Goal: Task Accomplishment & Management: Complete application form

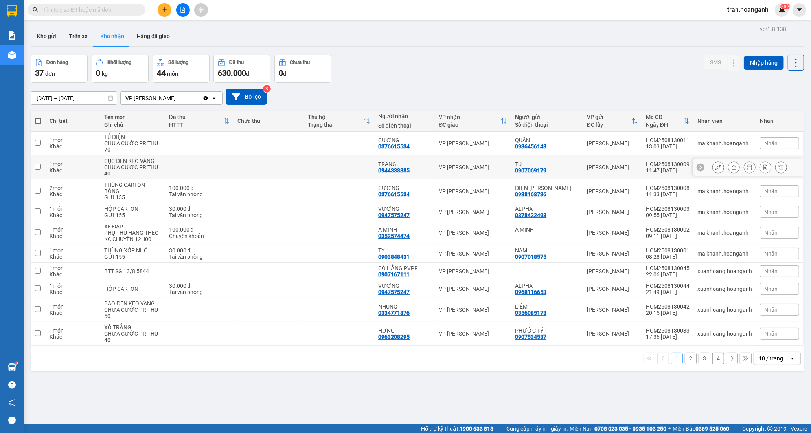
drag, startPoint x: 407, startPoint y: 166, endPoint x: 510, endPoint y: 173, distance: 103.2
click at [408, 166] on div "TRANG" at bounding box center [404, 164] width 53 height 6
checkbox input "true"
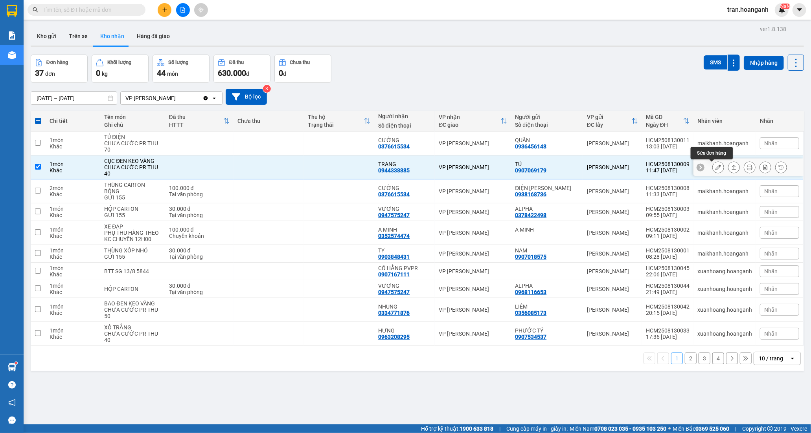
click at [715, 167] on icon at bounding box center [718, 168] width 6 height 6
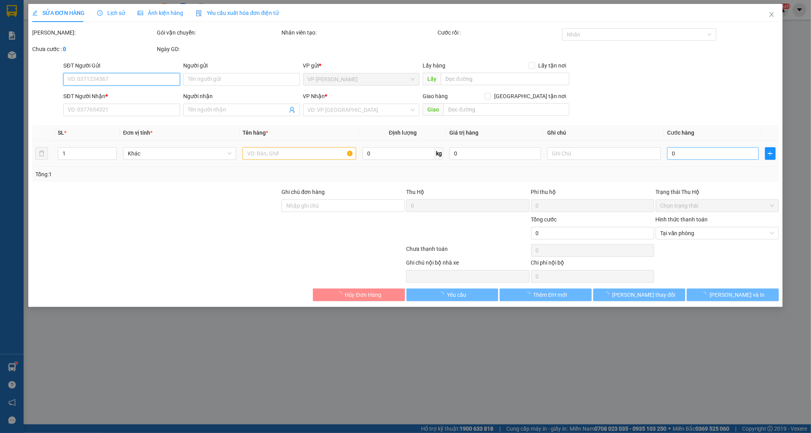
type input "0907069179"
type input "TÚ"
type input "0944338885"
type input "TRANG"
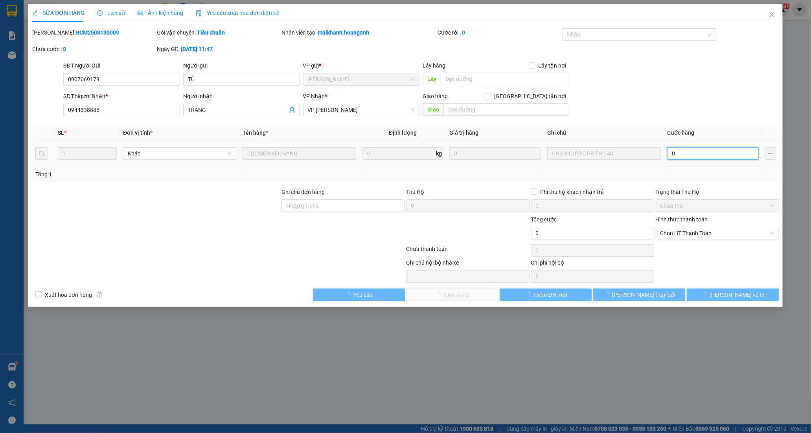
click at [679, 156] on input "0" at bounding box center [713, 153] width 92 height 13
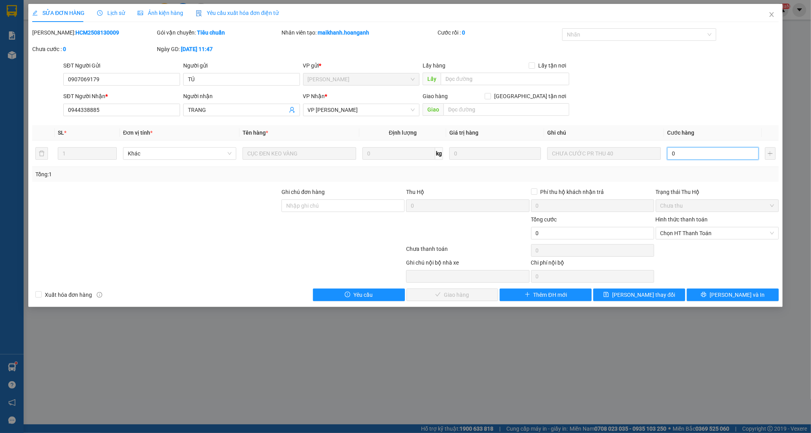
type input "4"
type input "40"
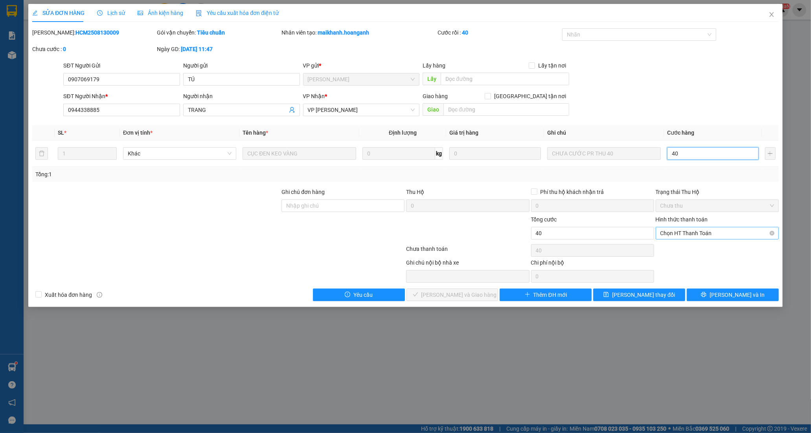
click at [673, 235] on span "Chọn HT Thanh Toán" at bounding box center [717, 233] width 114 height 12
type input "40"
type input "40.000"
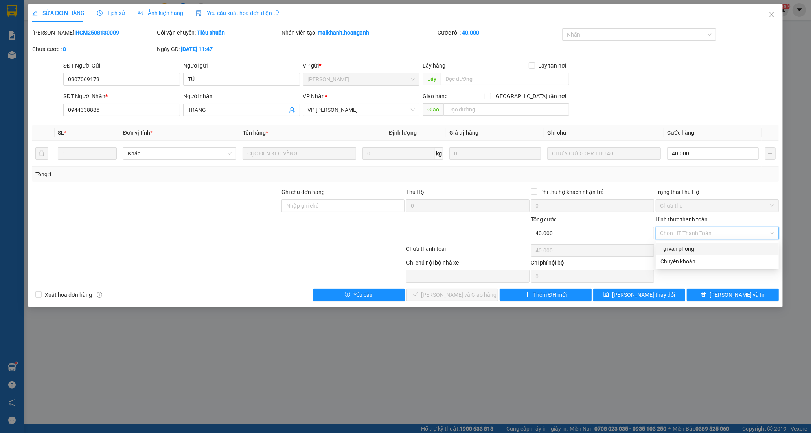
drag, startPoint x: 670, startPoint y: 249, endPoint x: 546, endPoint y: 302, distance: 134.7
click at [666, 253] on div "Tại văn phòng" at bounding box center [717, 249] width 114 height 9
type input "0"
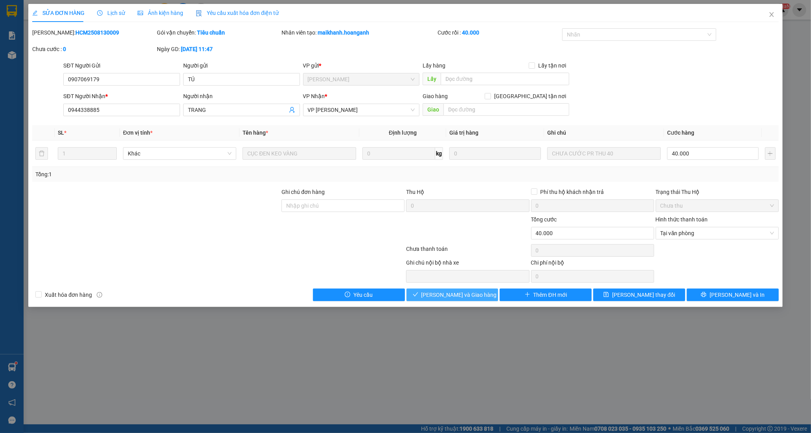
click at [457, 297] on span "[PERSON_NAME] và Giao hàng" at bounding box center [458, 295] width 75 height 9
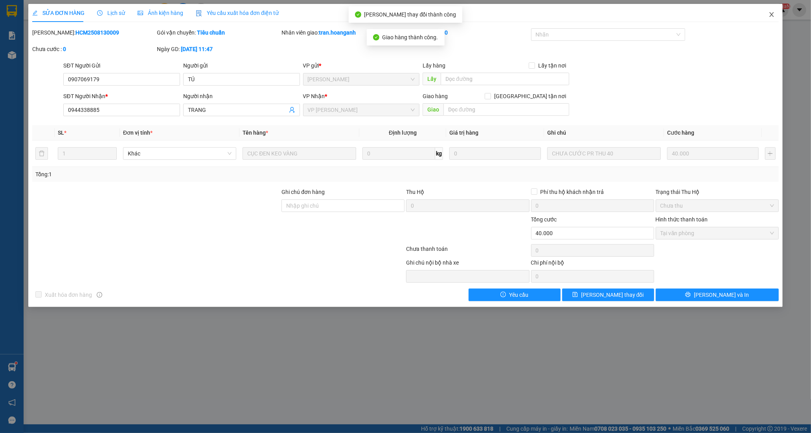
click at [772, 15] on icon "close" at bounding box center [771, 14] width 6 height 6
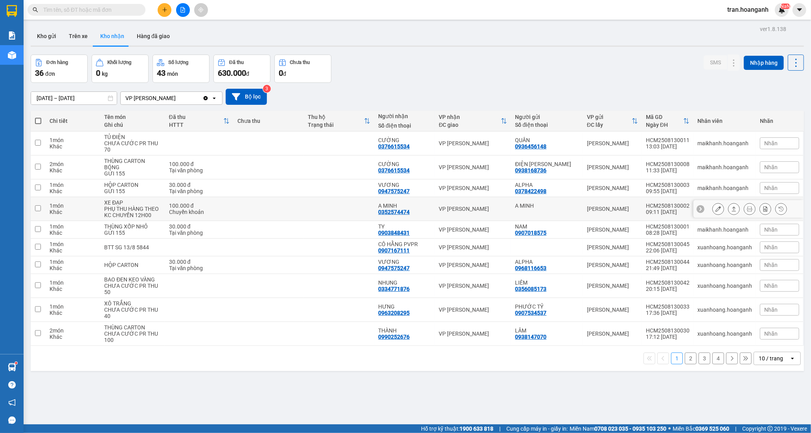
click at [405, 212] on div "0352574474" at bounding box center [393, 212] width 31 height 6
click at [712, 208] on button at bounding box center [717, 209] width 11 height 14
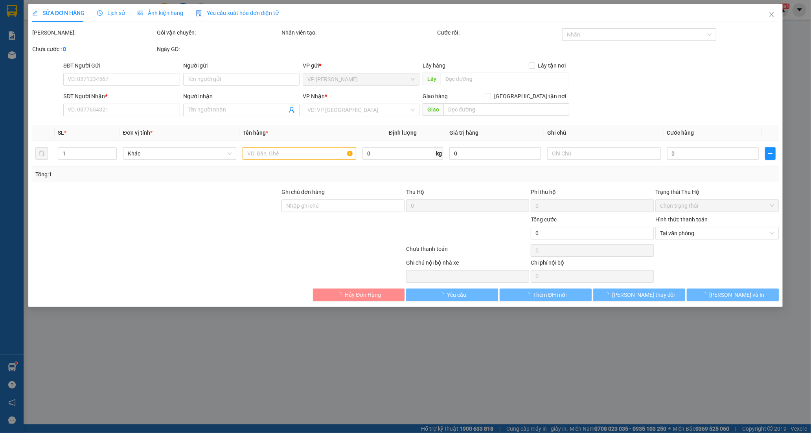
type input "A MINH"
type input "0352574474"
type input "A MINH"
type input "100.000"
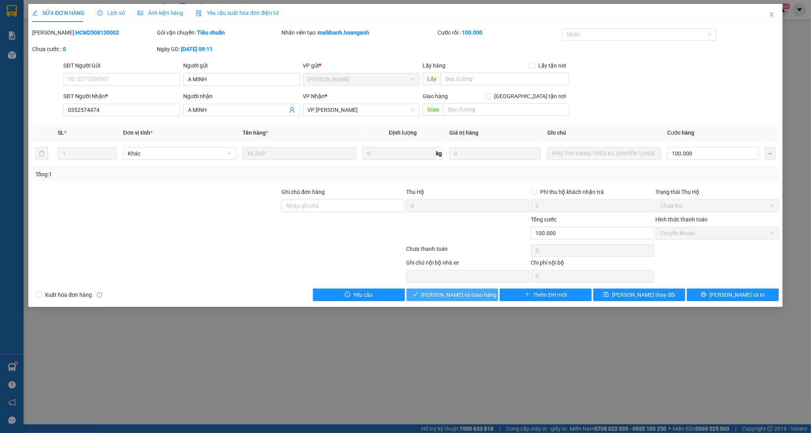
click at [448, 297] on span "[PERSON_NAME] và Giao hàng" at bounding box center [458, 295] width 75 height 9
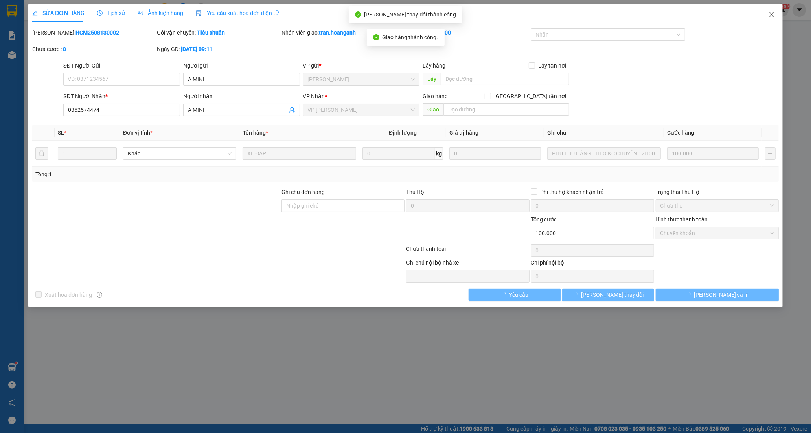
click at [770, 13] on icon "close" at bounding box center [771, 14] width 6 height 6
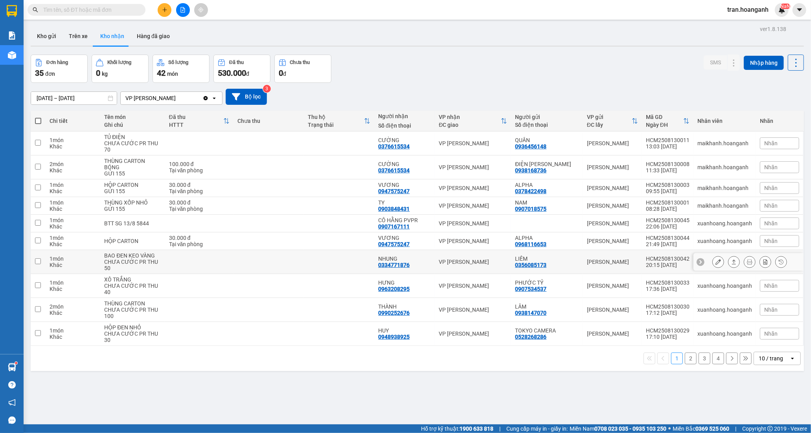
click at [425, 266] on div "NHUNG 0334771876" at bounding box center [404, 262] width 53 height 13
checkbox input "true"
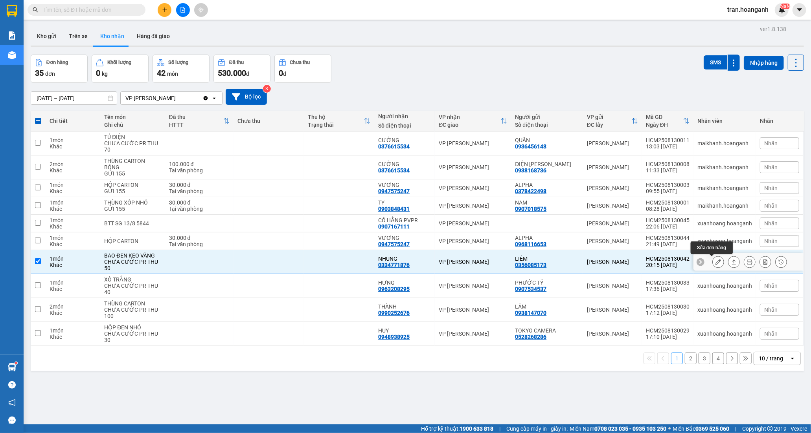
click at [712, 263] on button at bounding box center [717, 262] width 11 height 14
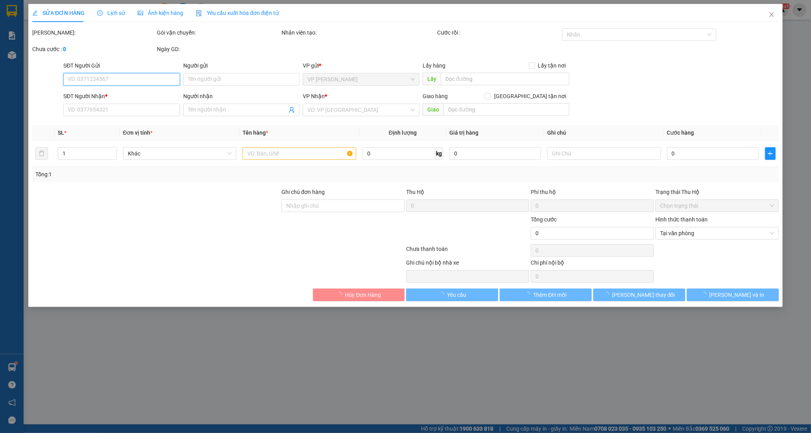
type input "0356085173"
type input "LIÊM"
type input "0334771876"
type input "NHUNG"
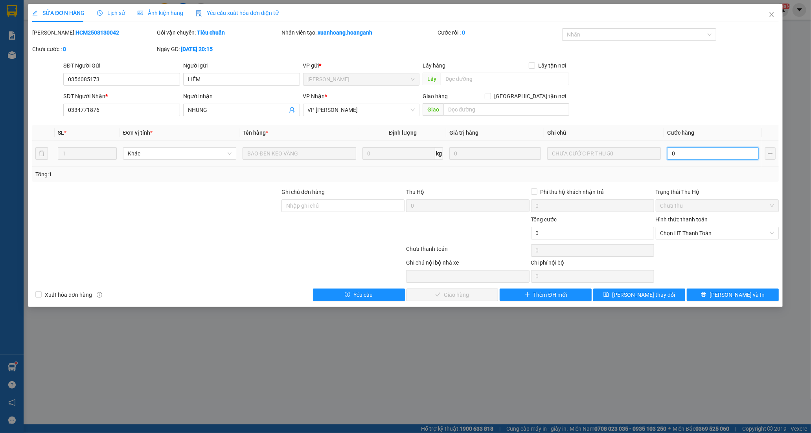
click at [686, 160] on input "0" at bounding box center [713, 153] width 92 height 13
type input "5"
type input "50"
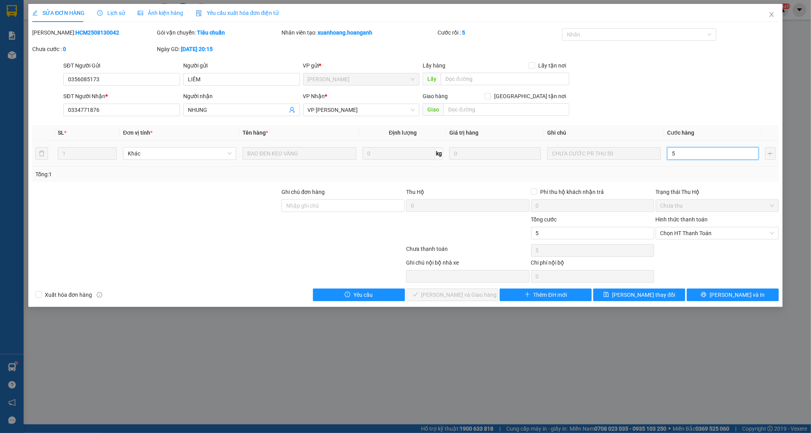
type input "50"
click at [688, 234] on span "Chọn HT Thanh Toán" at bounding box center [717, 233] width 114 height 12
type input "50"
type input "50.000"
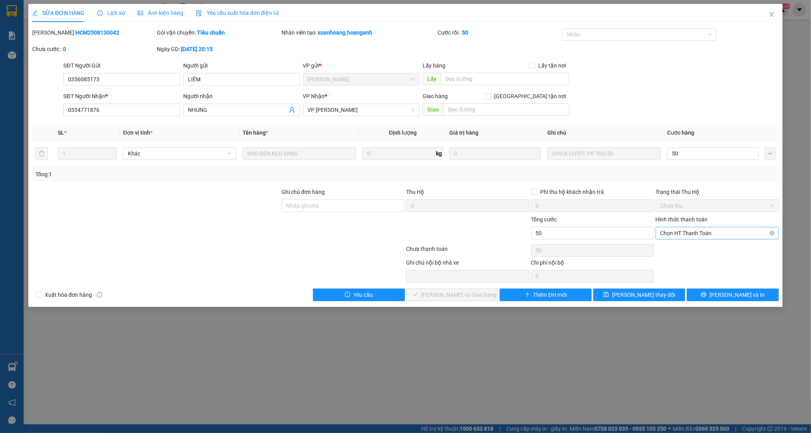
type input "50.000"
click at [684, 249] on div "Tại văn phòng" at bounding box center [717, 249] width 114 height 9
type input "0"
click at [459, 299] on span "[PERSON_NAME] và Giao hàng" at bounding box center [458, 295] width 75 height 9
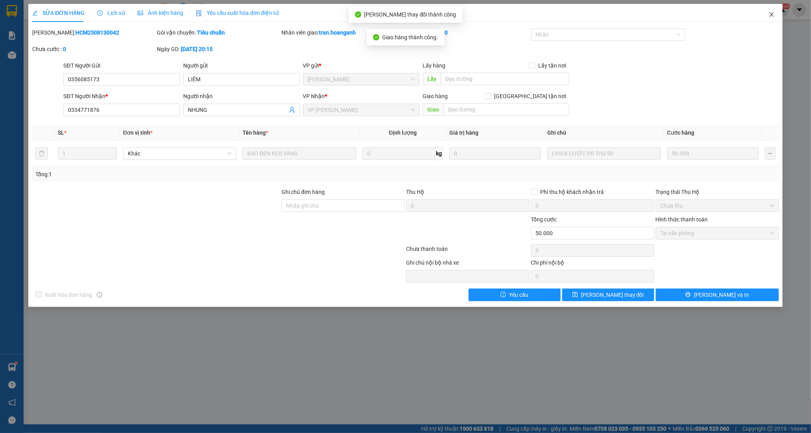
click at [771, 15] on icon "close" at bounding box center [771, 14] width 6 height 6
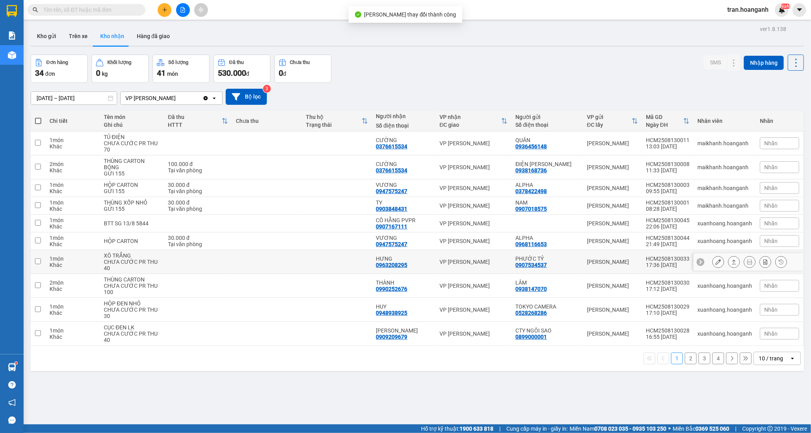
click at [433, 267] on td "HƯNG 0963208295" at bounding box center [404, 262] width 64 height 24
checkbox input "true"
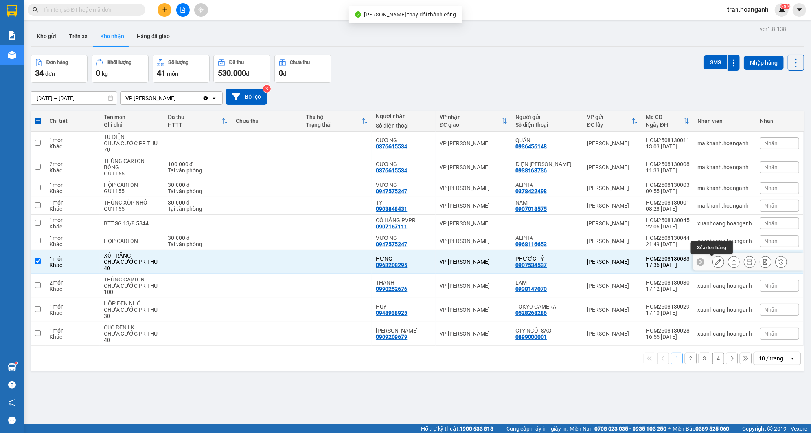
click at [715, 261] on icon at bounding box center [718, 262] width 6 height 6
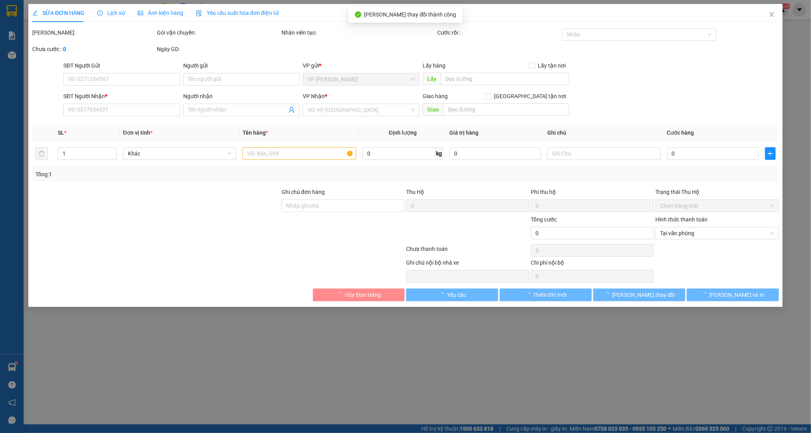
type input "0907534537"
type input "PHƯỚC TỶ"
type input "0963208295"
type input "HƯNG"
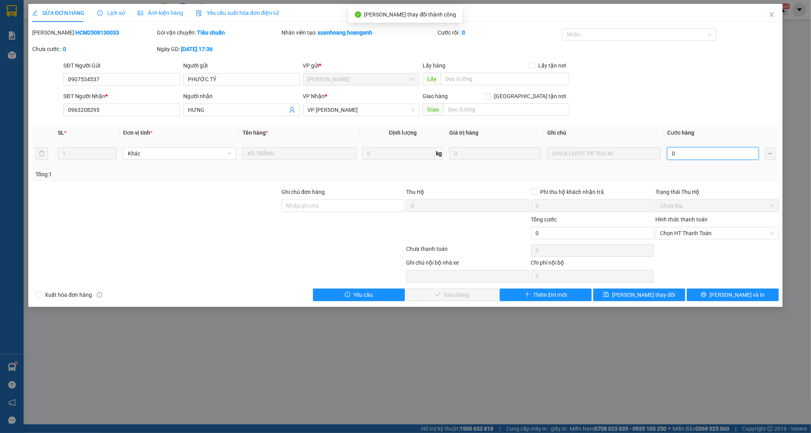
click at [698, 150] on input "0" at bounding box center [713, 153] width 92 height 13
type input "4"
type input "40"
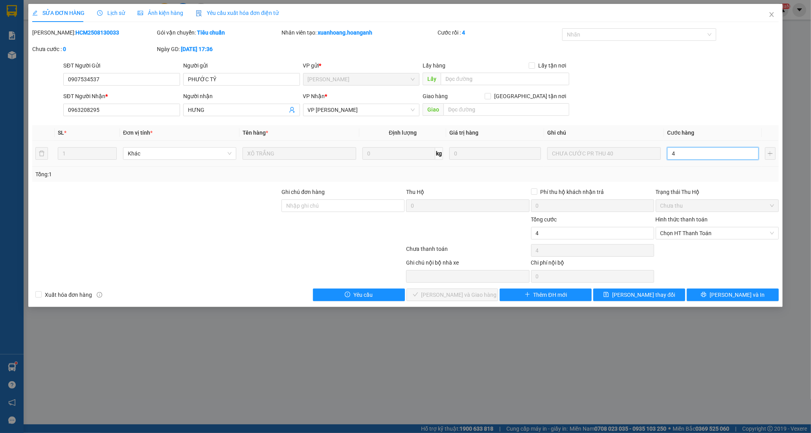
type input "40"
click at [677, 235] on span "Chọn HT Thanh Toán" at bounding box center [717, 233] width 114 height 12
type input "40"
type input "40.000"
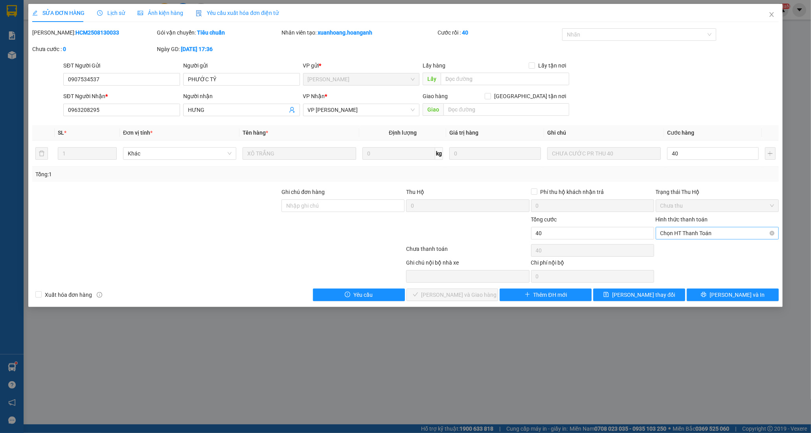
type input "40.000"
click at [674, 252] on div "Tại văn phòng" at bounding box center [717, 249] width 114 height 9
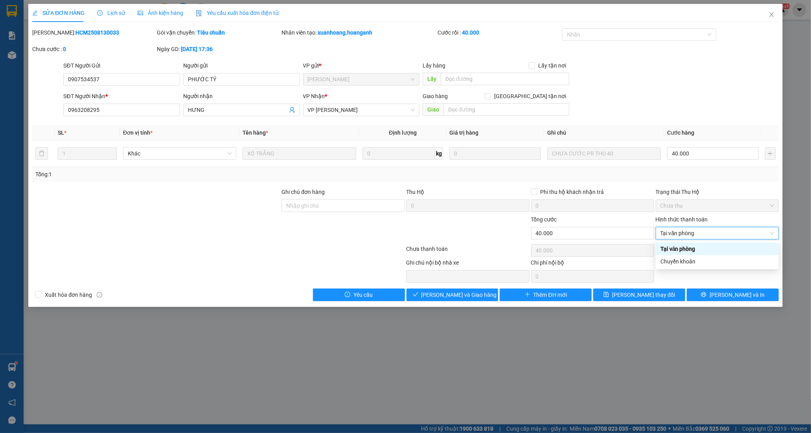
type input "0"
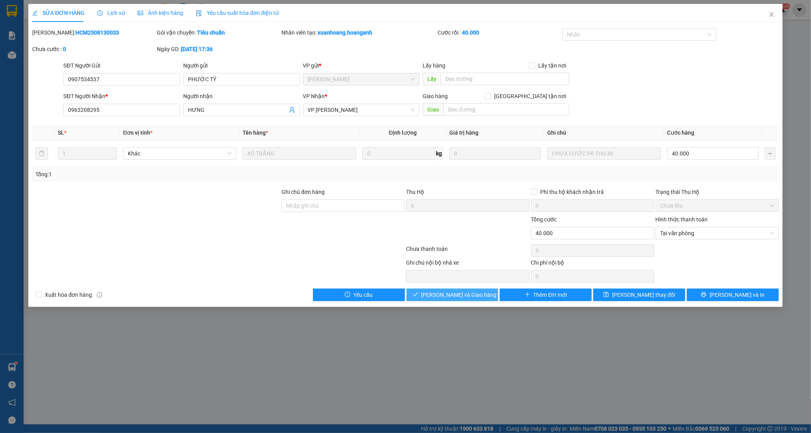
click at [488, 299] on button "[PERSON_NAME] và Giao hàng" at bounding box center [452, 295] width 92 height 13
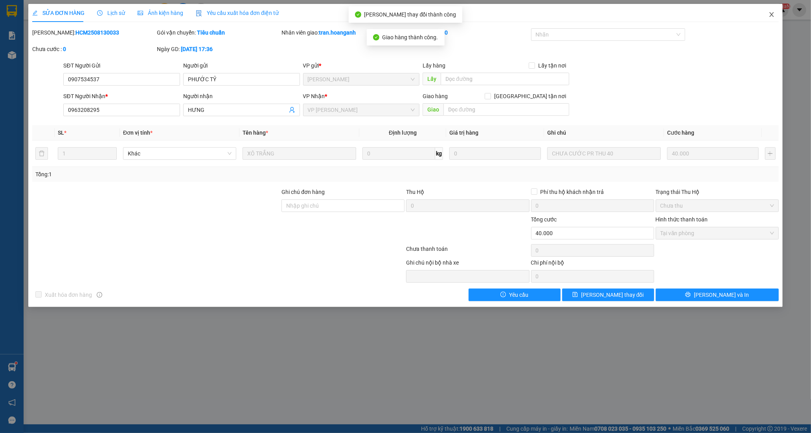
click at [770, 13] on icon "close" at bounding box center [771, 14] width 4 height 5
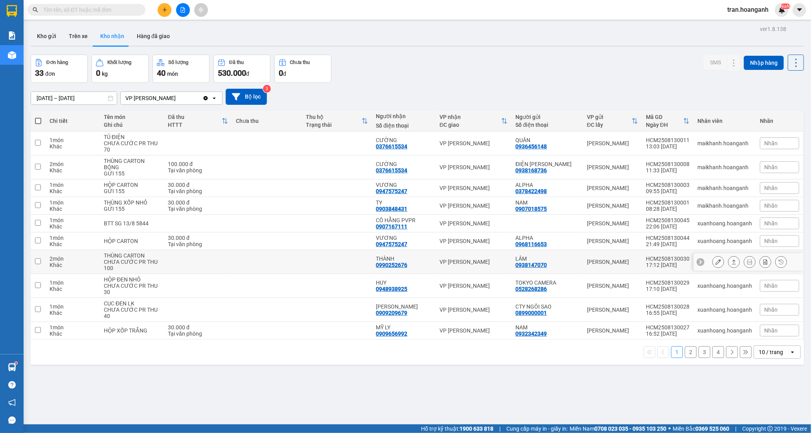
click at [416, 264] on div "THÀNH 0990252676" at bounding box center [404, 262] width 56 height 13
checkbox input "true"
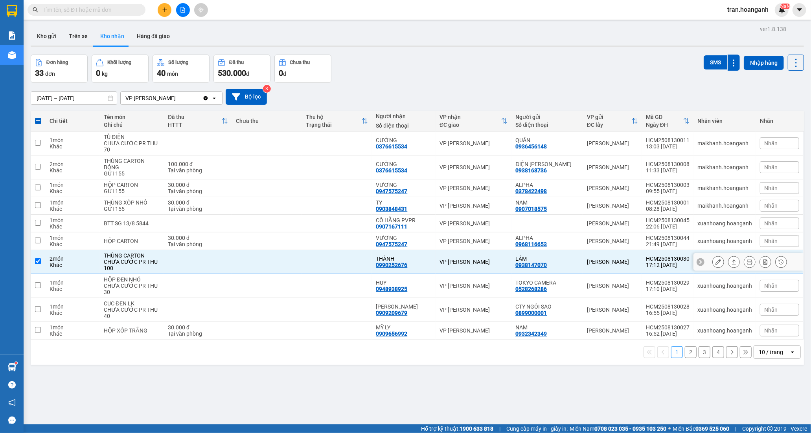
click at [715, 262] on icon at bounding box center [718, 262] width 6 height 6
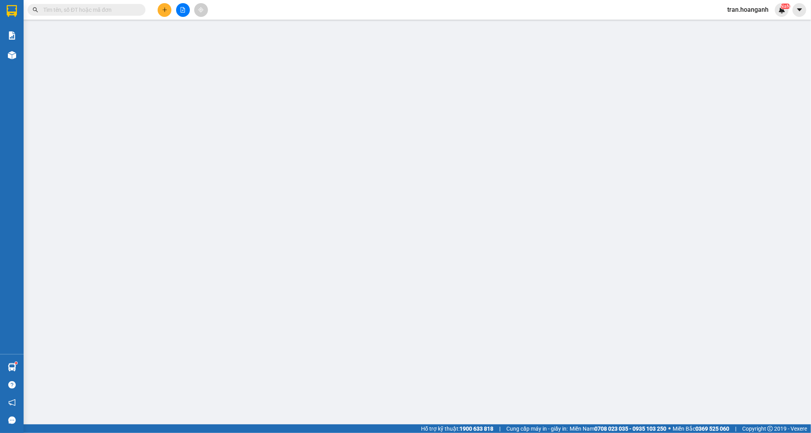
type input "0938147070"
type input "LÂM"
type input "0990252676"
type input "THÀNH"
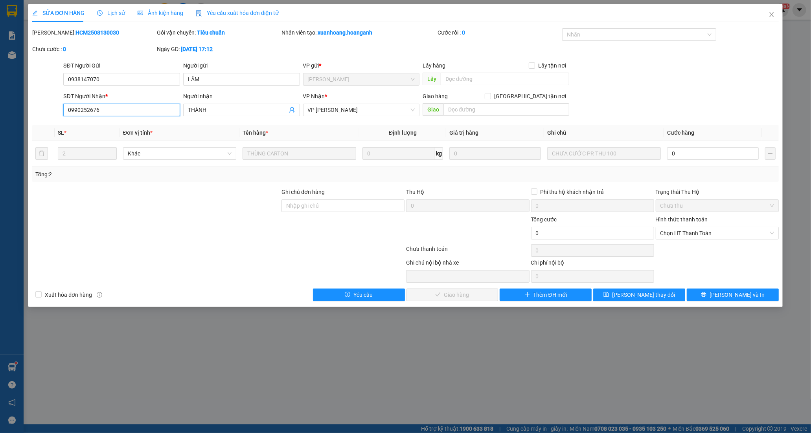
click at [112, 113] on input "0990252676" at bounding box center [121, 110] width 117 height 13
type input "0909252676"
click at [627, 293] on button "[PERSON_NAME] thay đổi" at bounding box center [639, 295] width 92 height 13
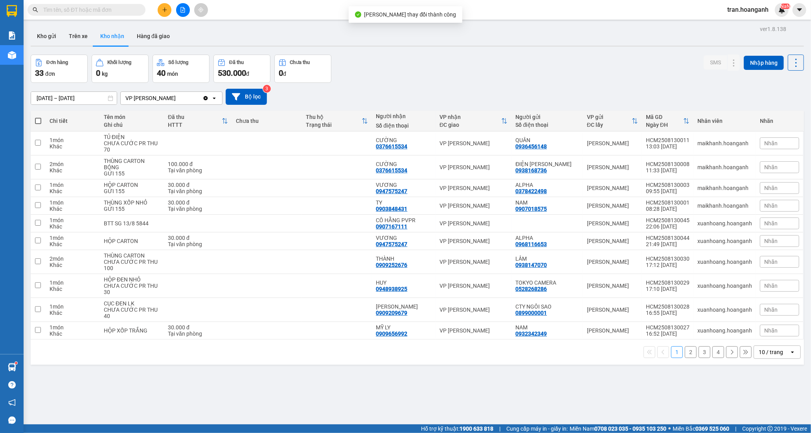
click at [684, 354] on button "2" at bounding box center [690, 353] width 12 height 12
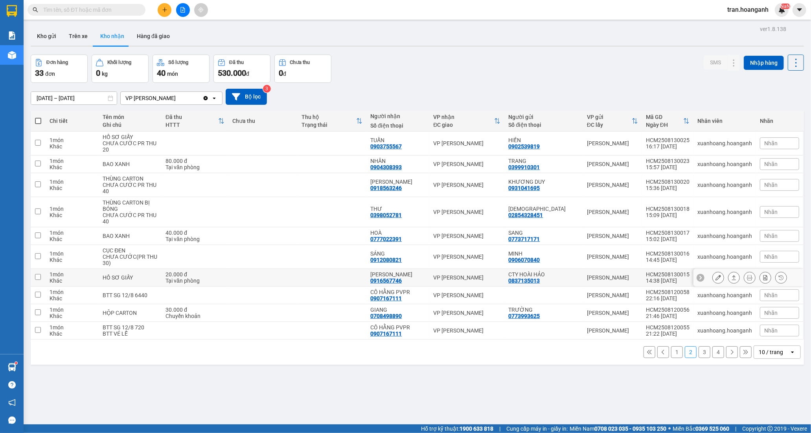
click at [422, 280] on div "THANH TRANG 0916567746" at bounding box center [397, 278] width 55 height 13
checkbox input "true"
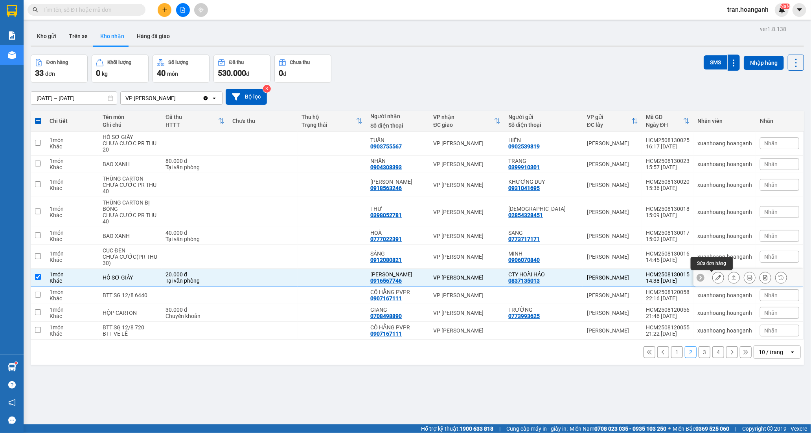
click at [715, 278] on icon at bounding box center [718, 278] width 6 height 6
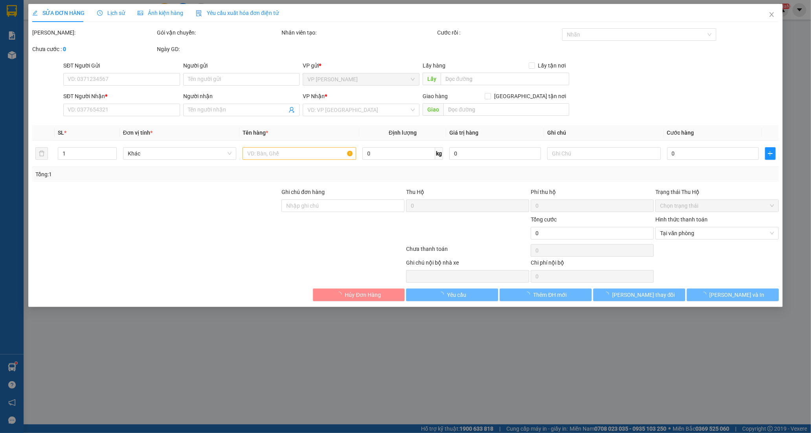
type input "0837135013"
type input "CTY HOÀI HẢO"
type input "0916567746"
type input "[PERSON_NAME]"
type input "20.000"
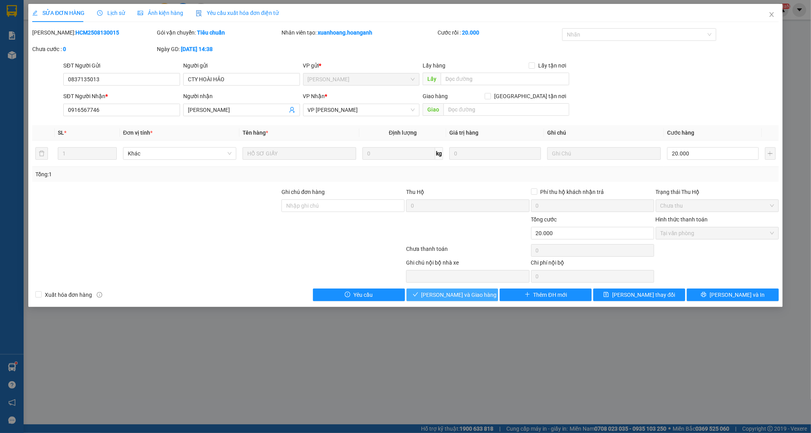
click at [439, 292] on span "[PERSON_NAME] và Giao hàng" at bounding box center [458, 295] width 75 height 9
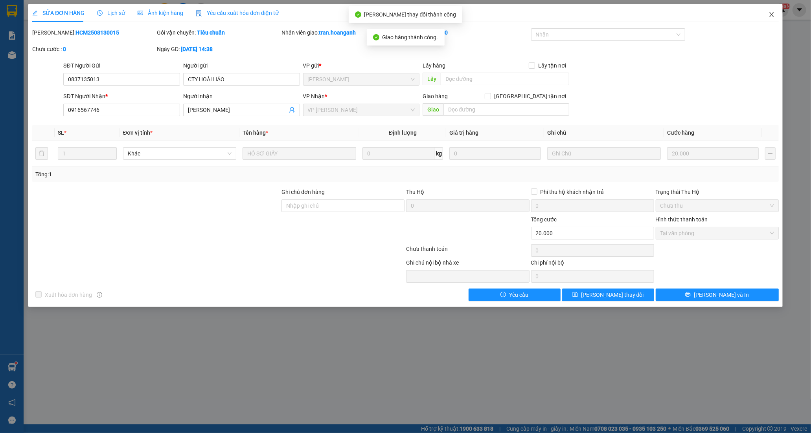
click at [768, 16] on icon "close" at bounding box center [771, 14] width 6 height 6
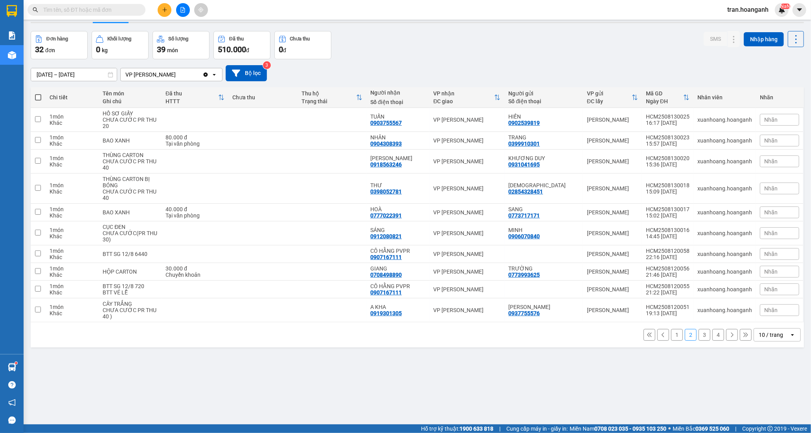
scroll to position [36, 0]
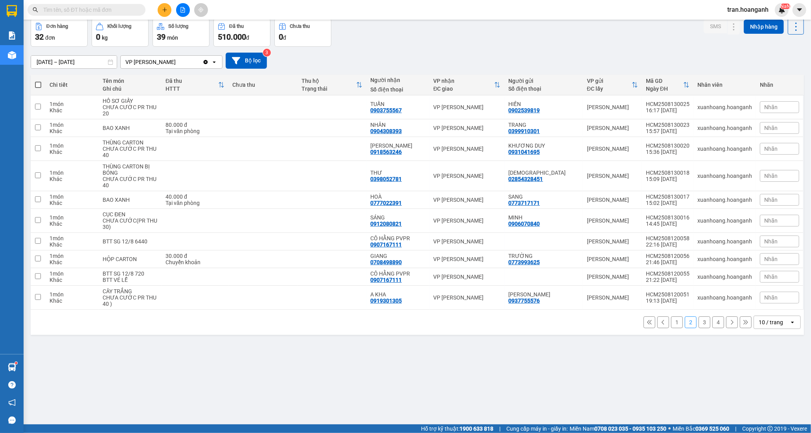
click at [700, 325] on button "3" at bounding box center [704, 323] width 12 height 12
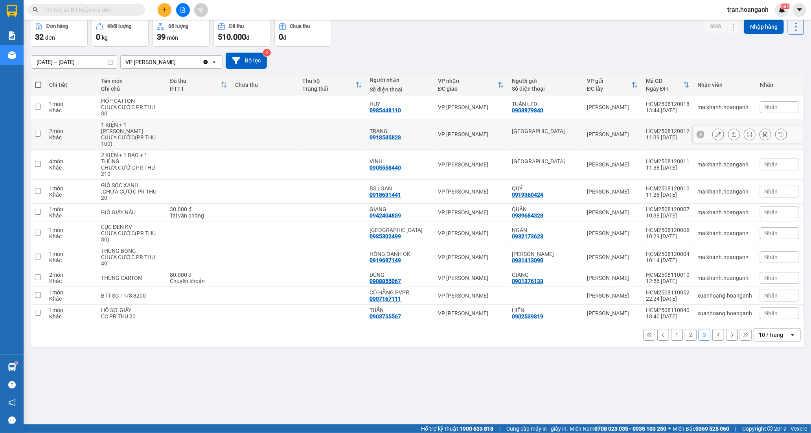
click at [281, 139] on td at bounding box center [264, 134] width 67 height 30
checkbox input "true"
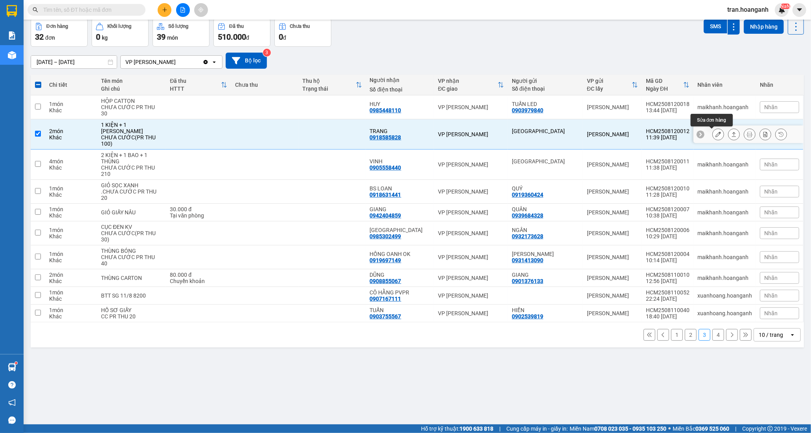
click at [715, 137] on icon at bounding box center [718, 135] width 6 height 6
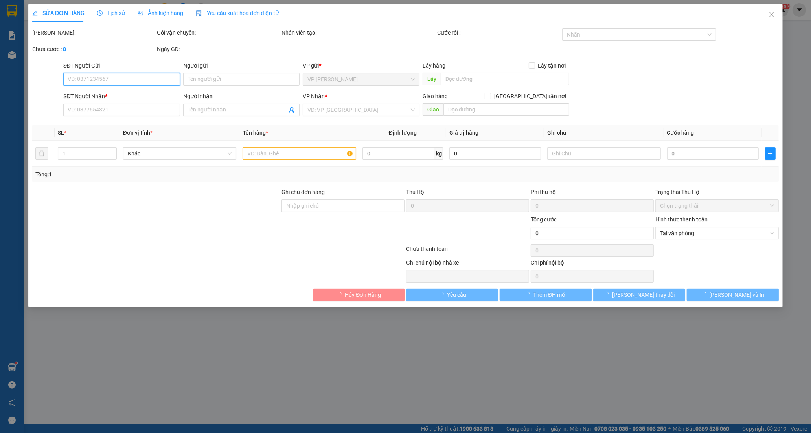
type input "[GEOGRAPHIC_DATA]"
type input "0918585828"
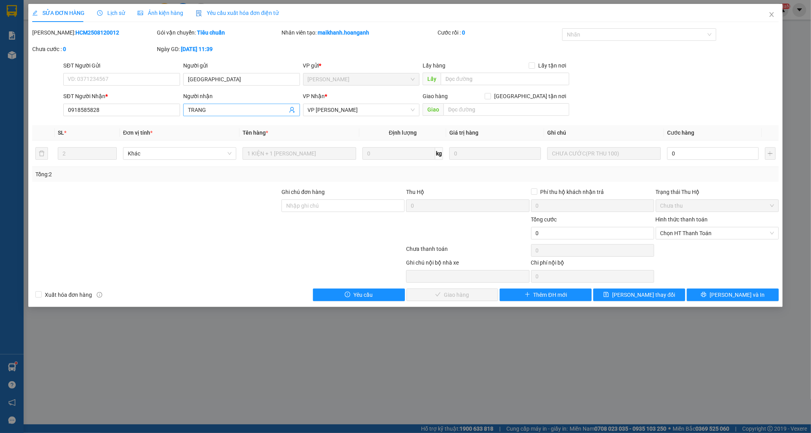
click at [251, 111] on input "TRANG" at bounding box center [237, 110] width 99 height 9
type input "TRANG OK"
click at [330, 205] on input "Ghi chú đơn hàng" at bounding box center [342, 206] width 123 height 13
type input "GIAO 14/8=100K"
click at [627, 298] on button "[PERSON_NAME] thay đổi" at bounding box center [639, 295] width 92 height 13
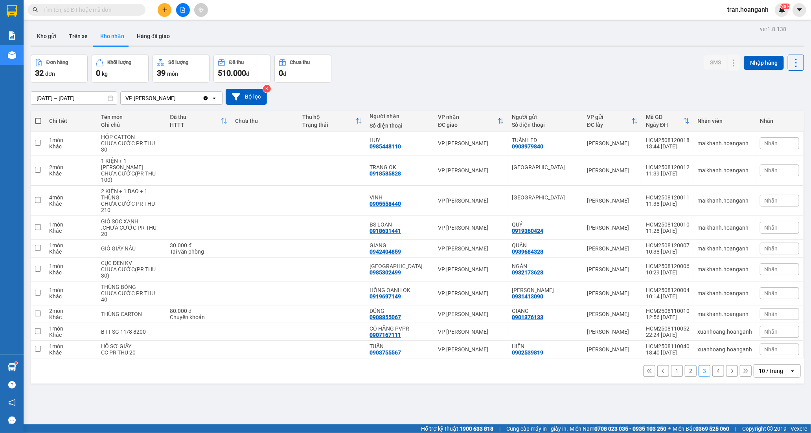
click at [671, 371] on button "1" at bounding box center [677, 371] width 12 height 12
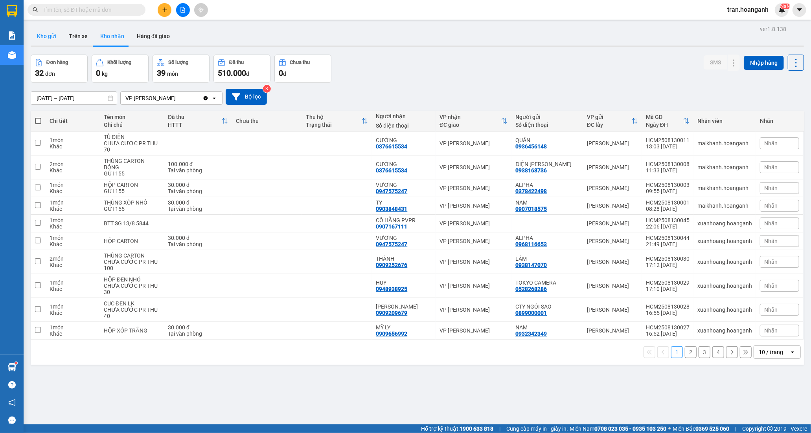
click at [49, 37] on button "Kho gửi" at bounding box center [47, 36] width 32 height 19
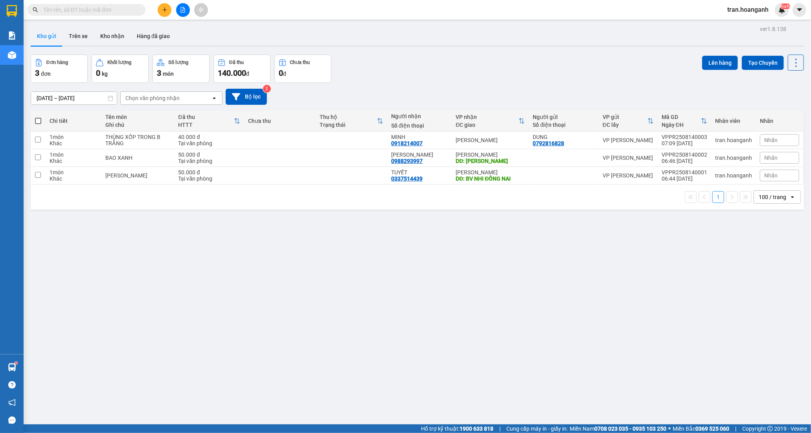
drag, startPoint x: 116, startPoint y: 38, endPoint x: 160, endPoint y: 48, distance: 45.9
click at [115, 38] on button "Kho nhận" at bounding box center [112, 36] width 37 height 19
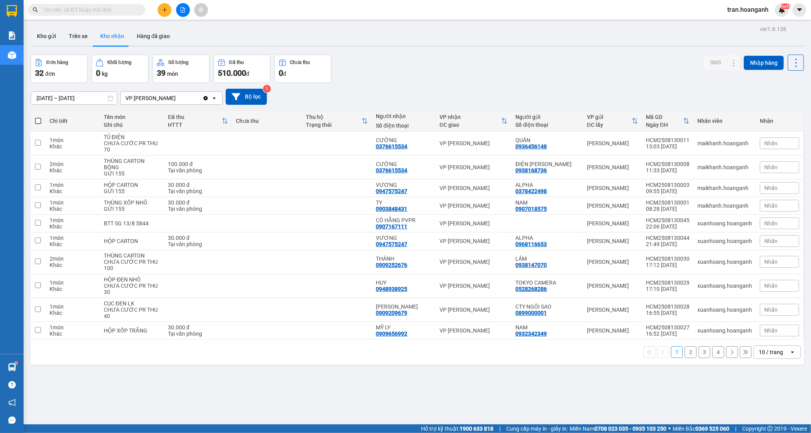
click at [684, 355] on button "2" at bounding box center [690, 353] width 12 height 12
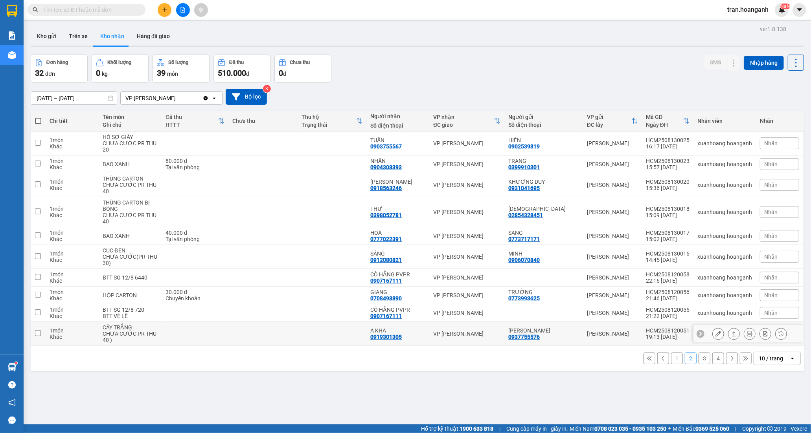
click at [313, 335] on td at bounding box center [331, 334] width 69 height 24
checkbox input "true"
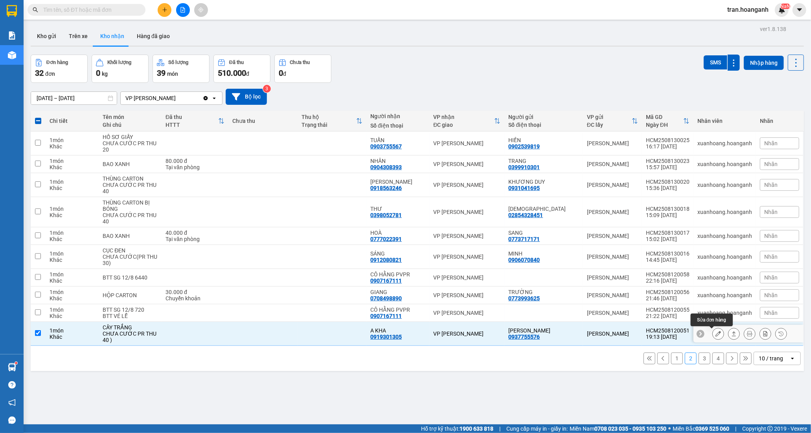
click at [715, 337] on icon at bounding box center [718, 334] width 6 height 6
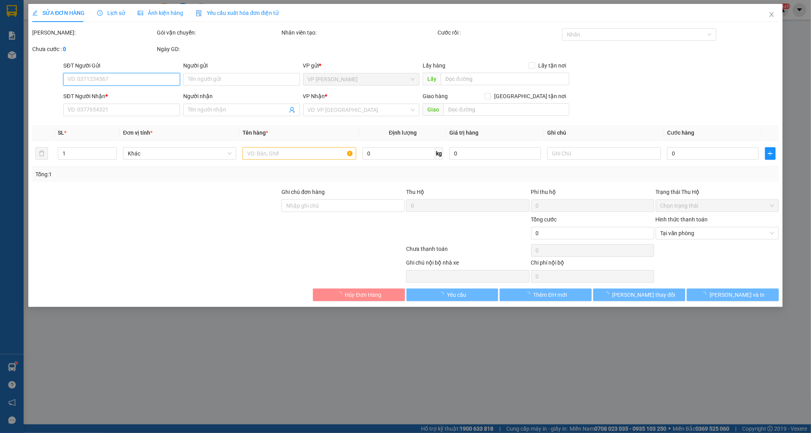
type input "0937755576"
type input "[PERSON_NAME]"
type input "0919301305"
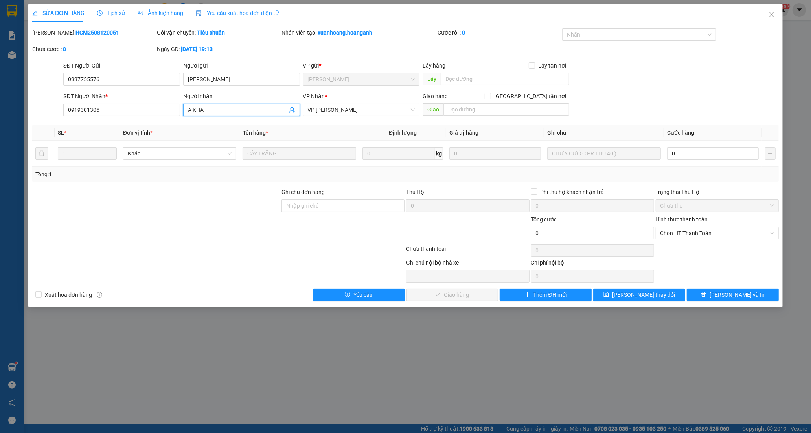
click at [212, 115] on span "A KHA" at bounding box center [241, 110] width 117 height 13
type input "A KHA OK"
click at [325, 203] on input "Ghi chú đơn hàng" at bounding box center [342, 206] width 123 height 13
type input "GIAO 14/8=40K"
click at [648, 294] on span "[PERSON_NAME] thay đổi" at bounding box center [643, 295] width 63 height 9
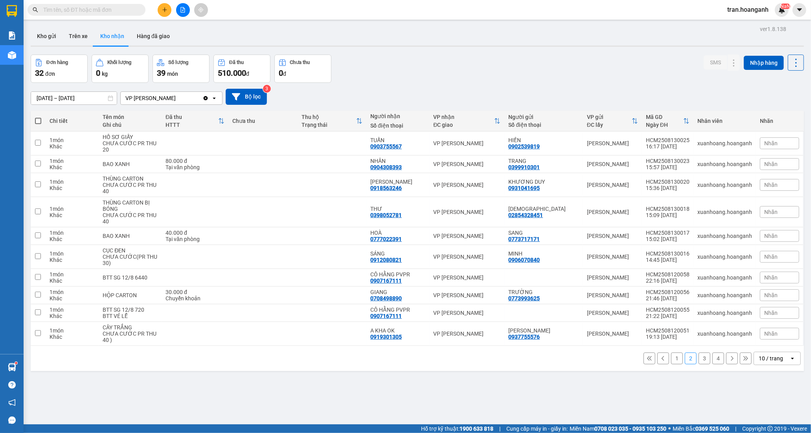
click at [699, 361] on button "3" at bounding box center [704, 359] width 12 height 12
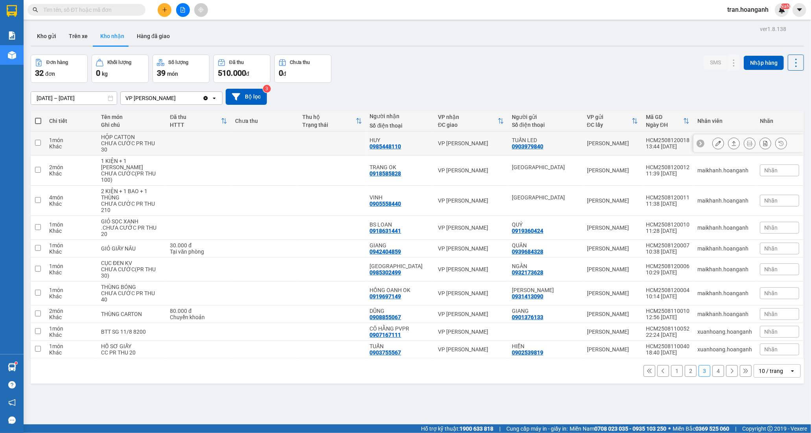
click at [363, 149] on td at bounding box center [331, 144] width 67 height 24
checkbox input "true"
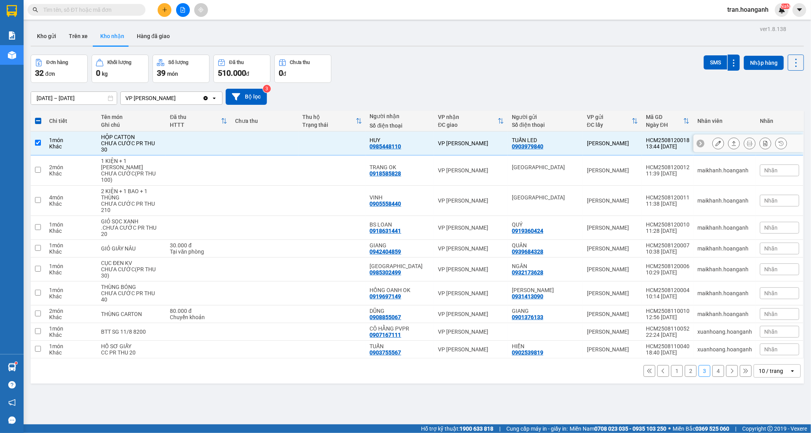
click at [715, 141] on icon at bounding box center [718, 144] width 6 height 6
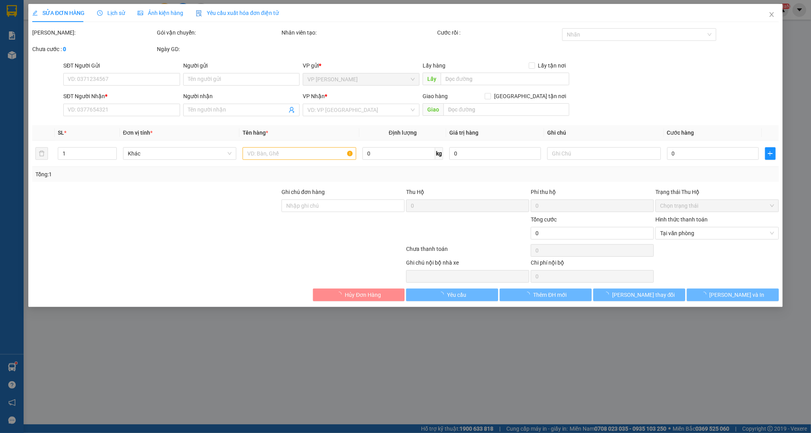
type input "0903979840"
type input "TUẤN LED"
type input "0985448110"
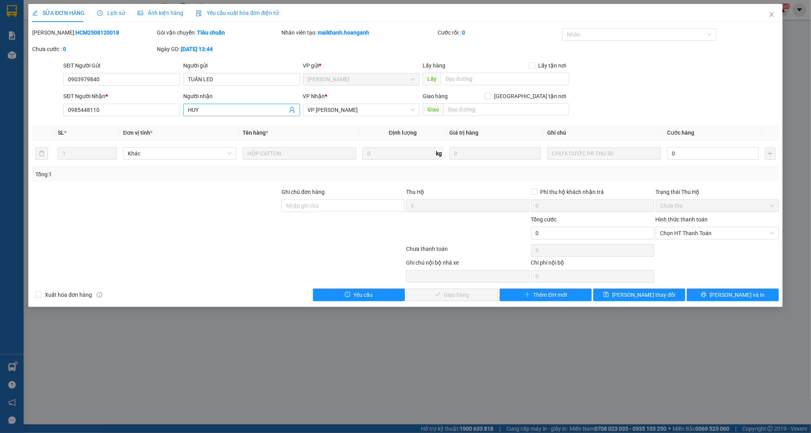
click at [217, 113] on input "HUY" at bounding box center [237, 110] width 99 height 9
type input "HUY OK"
click at [330, 207] on input "Ghi chú đơn hàng" at bounding box center [342, 206] width 123 height 13
type input "GIAO 14/8=30K"
click at [615, 297] on button "[PERSON_NAME] thay đổi" at bounding box center [639, 295] width 92 height 13
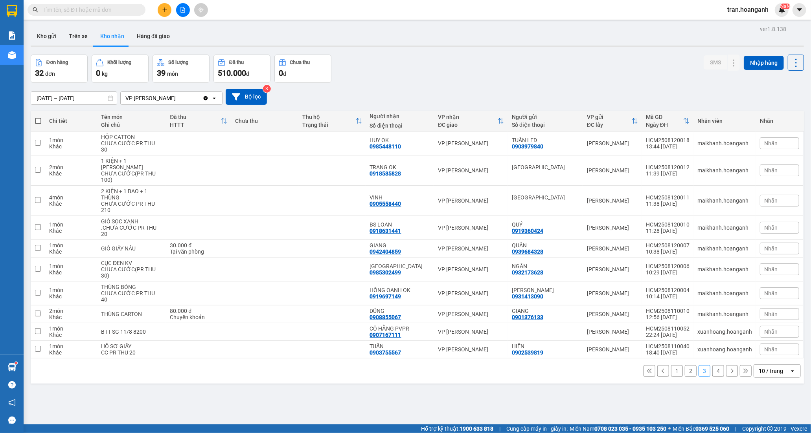
click at [671, 374] on button "1" at bounding box center [677, 371] width 12 height 12
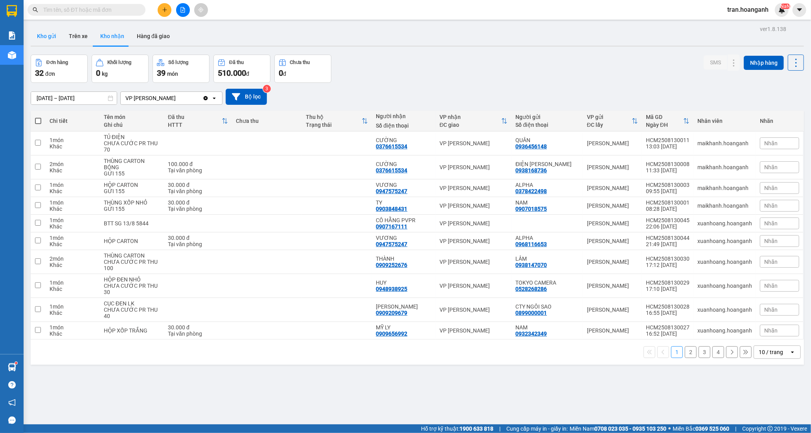
click at [49, 27] on button "Kho gửi" at bounding box center [47, 36] width 32 height 19
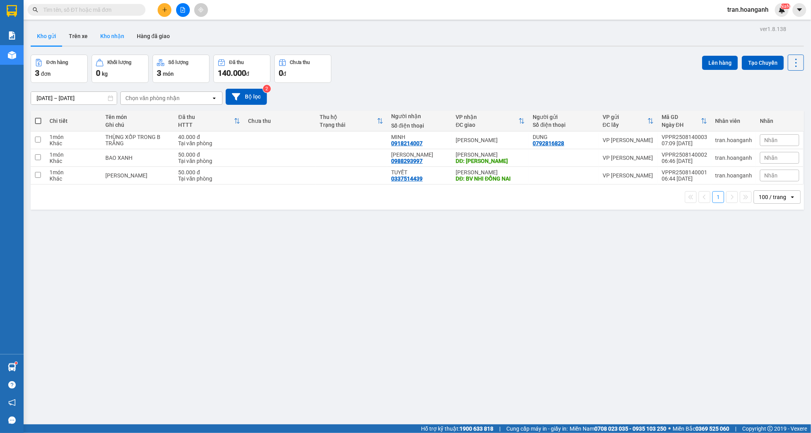
click at [105, 36] on button "Kho nhận" at bounding box center [112, 36] width 37 height 19
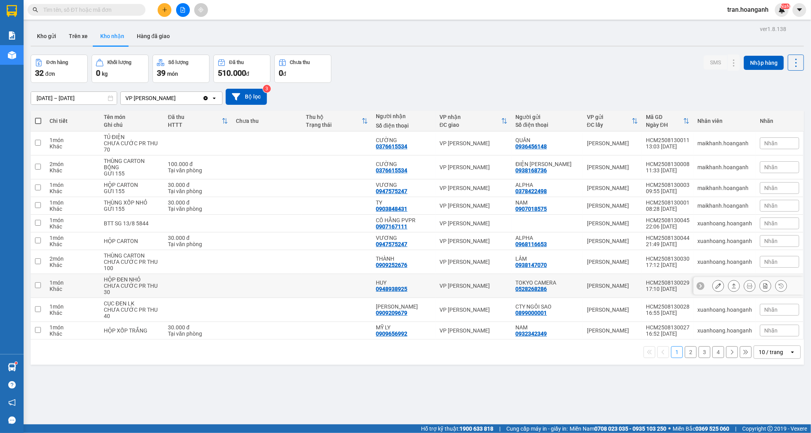
click at [416, 288] on div "HUY 0948938925" at bounding box center [404, 286] width 56 height 13
checkbox input "true"
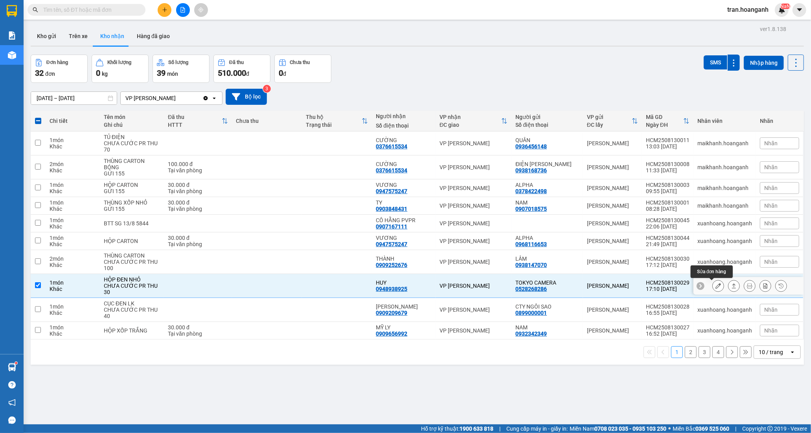
click at [715, 286] on icon at bounding box center [718, 286] width 6 height 6
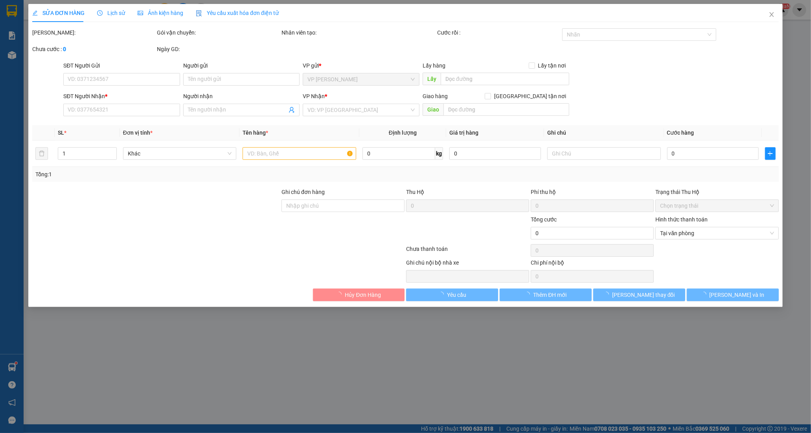
type input "0528268286"
type input "TOKYO CAMERA"
type input "0948938925"
type input "HUY"
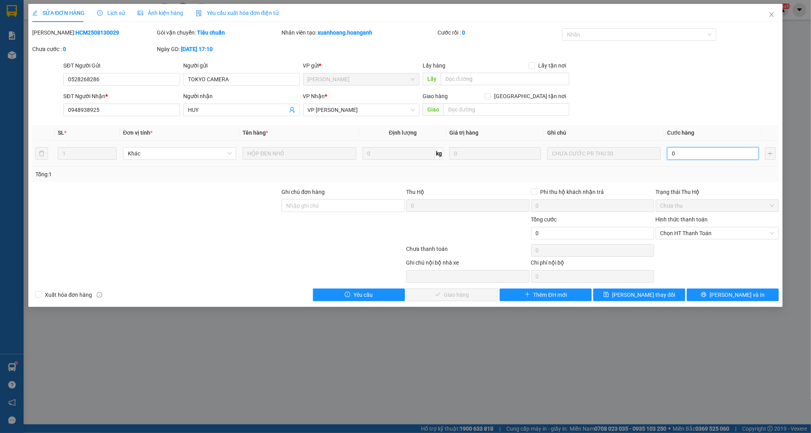
click at [701, 157] on input "0" at bounding box center [713, 153] width 92 height 13
type input "3"
type input "30"
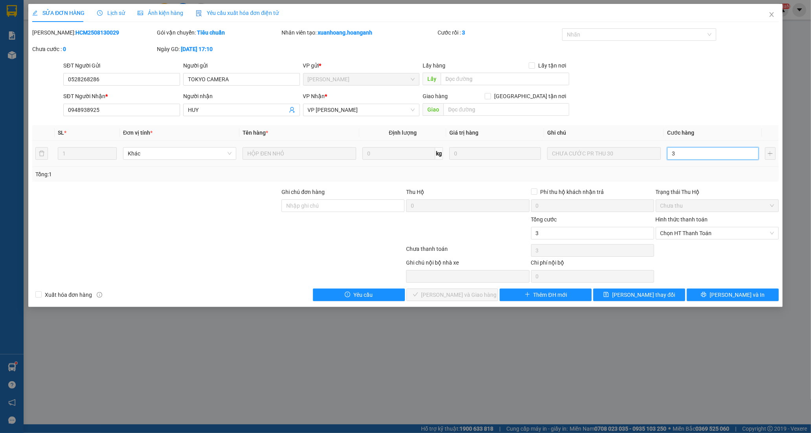
type input "30"
click at [693, 232] on span "Chọn HT Thanh Toán" at bounding box center [717, 233] width 114 height 12
type input "30"
type input "30.000"
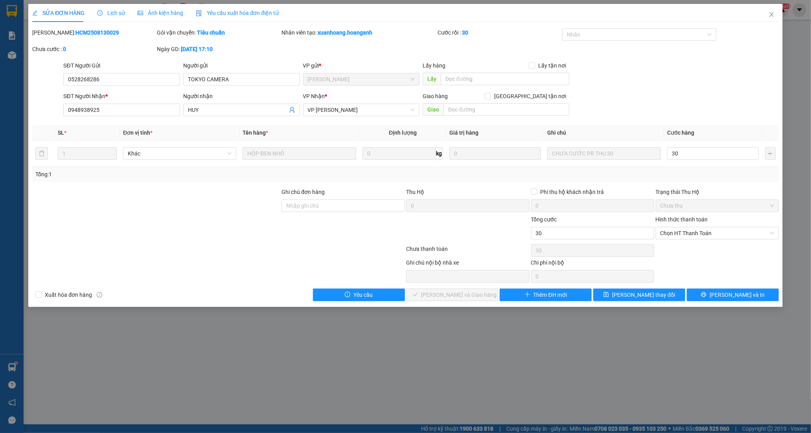
type input "30.000"
click at [684, 252] on div "Tại văn phòng" at bounding box center [717, 249] width 114 height 9
type input "0"
click at [452, 296] on span "[PERSON_NAME] và Giao hàng" at bounding box center [458, 295] width 75 height 9
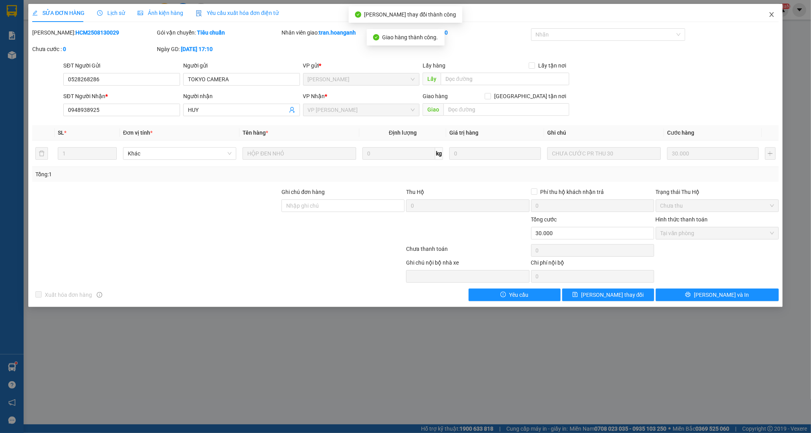
click at [769, 15] on icon "close" at bounding box center [771, 14] width 6 height 6
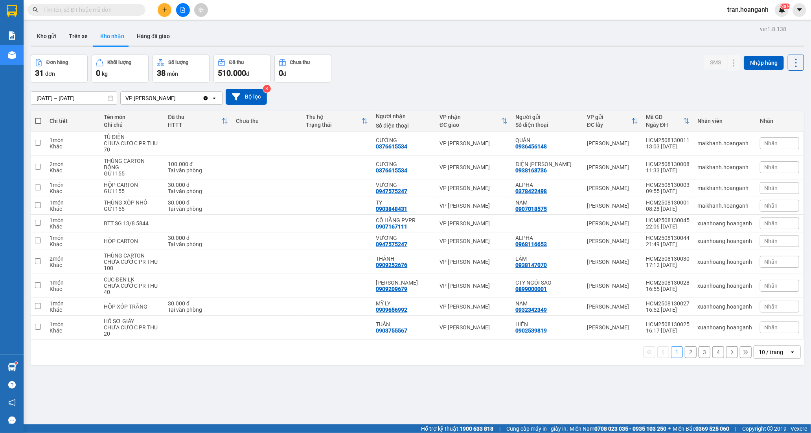
click at [684, 349] on button "2" at bounding box center [690, 353] width 12 height 12
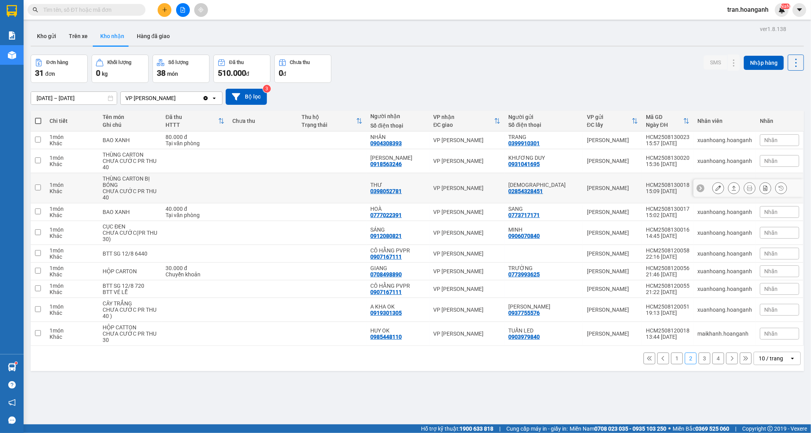
click at [425, 194] on div "THƯ 0398052781" at bounding box center [397, 188] width 55 height 13
checkbox input "true"
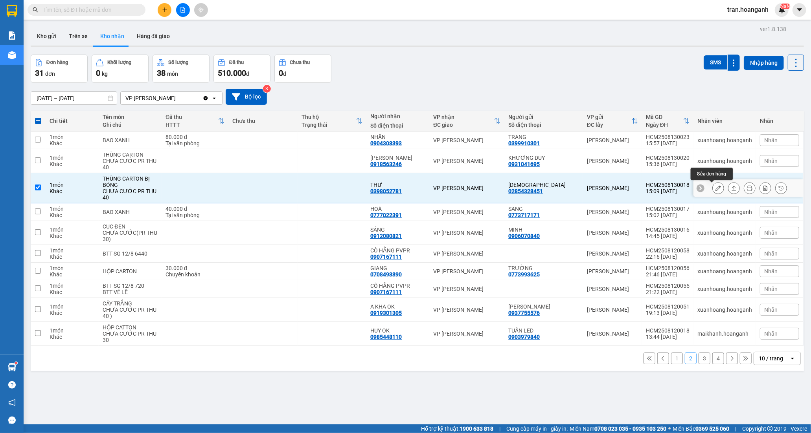
click at [715, 189] on icon at bounding box center [718, 188] width 6 height 6
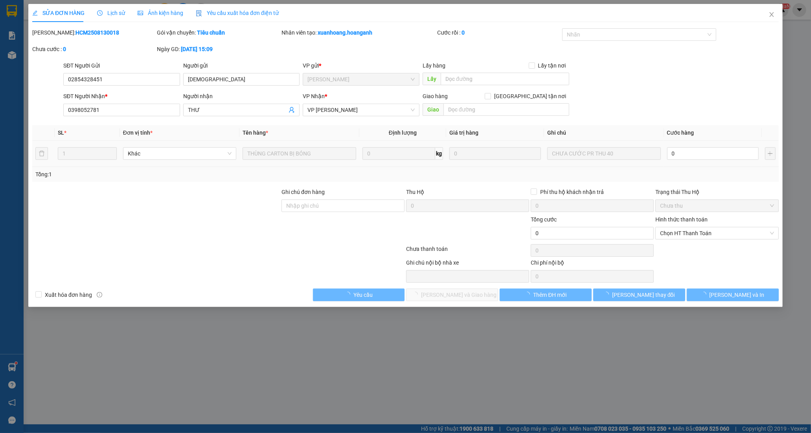
type input "02854328451"
type input "[DEMOGRAPHIC_DATA]"
type input "0398052781"
type input "THƯ"
click at [693, 152] on input "0" at bounding box center [713, 153] width 92 height 13
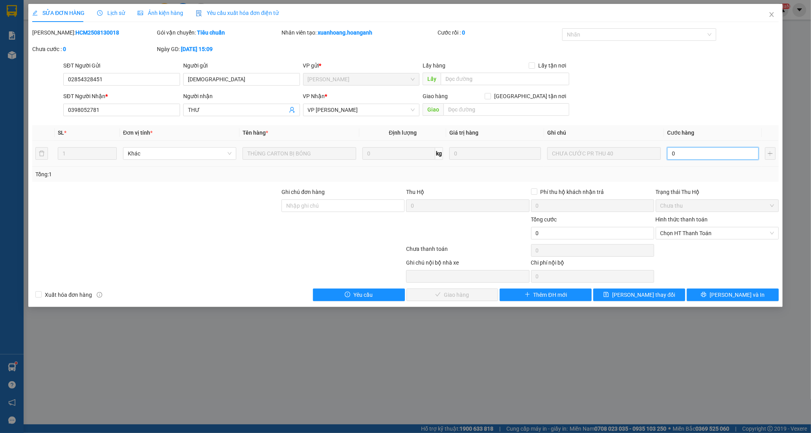
type input "4"
type input "40"
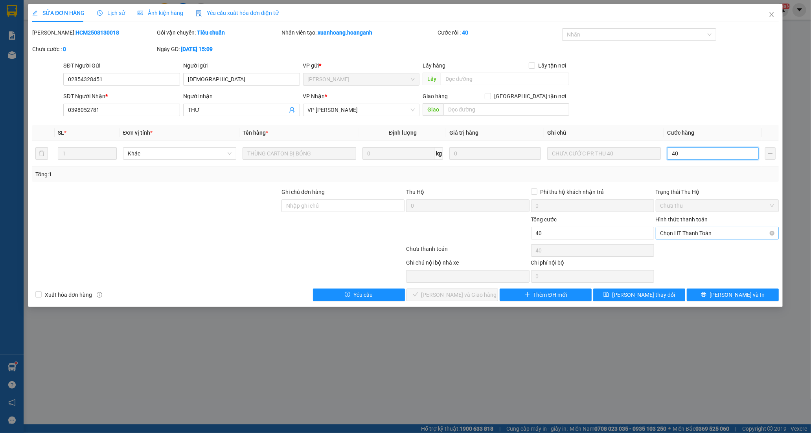
click at [673, 237] on span "Chọn HT Thanh Toán" at bounding box center [717, 233] width 114 height 12
type input "40"
type input "40.000"
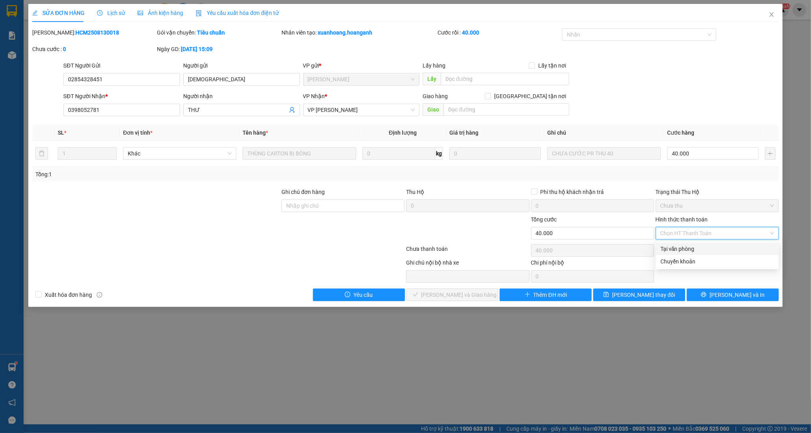
click at [674, 246] on div "Tại văn phòng" at bounding box center [717, 249] width 114 height 9
type input "0"
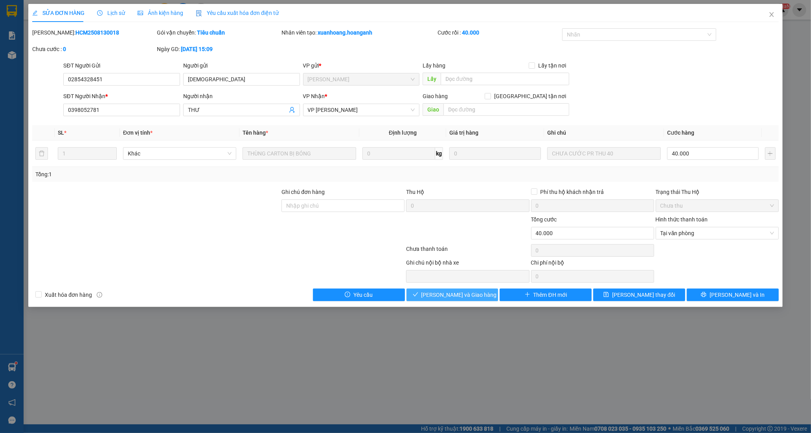
click at [473, 293] on span "[PERSON_NAME] và Giao hàng" at bounding box center [458, 295] width 75 height 9
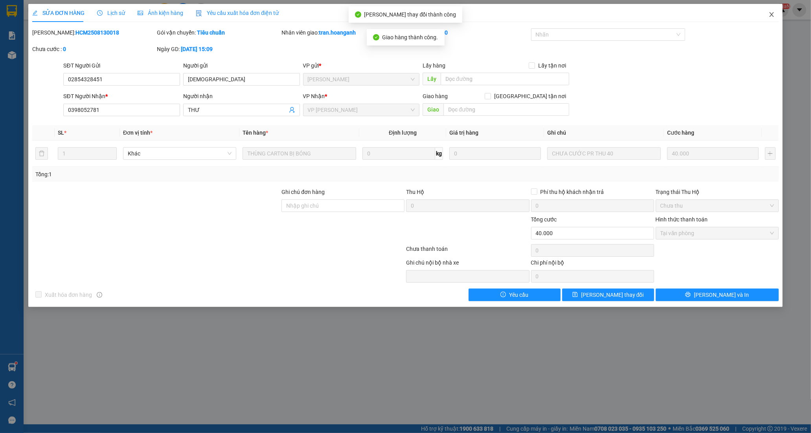
click at [773, 13] on icon "close" at bounding box center [771, 14] width 6 height 6
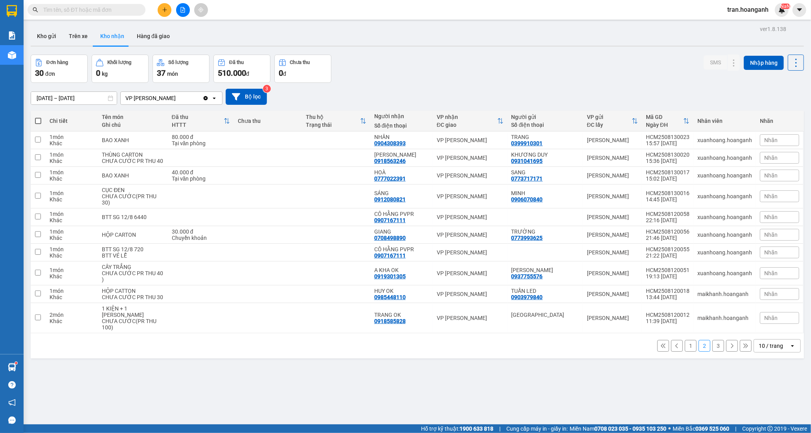
click at [688, 352] on button "1" at bounding box center [690, 346] width 12 height 12
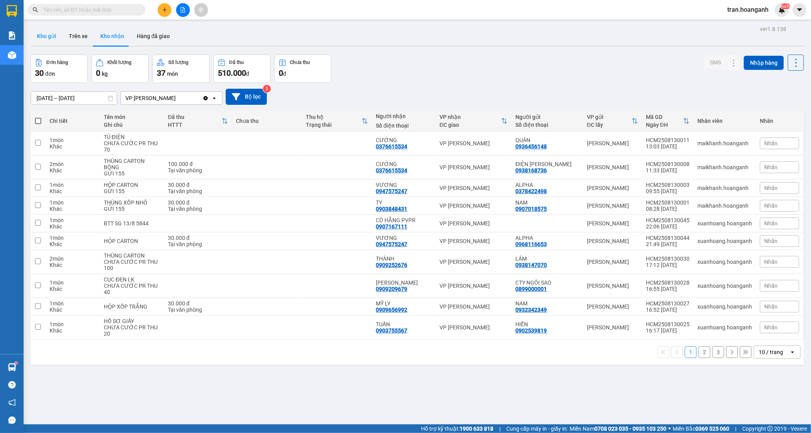
click at [51, 36] on button "Kho gửi" at bounding box center [47, 36] width 32 height 19
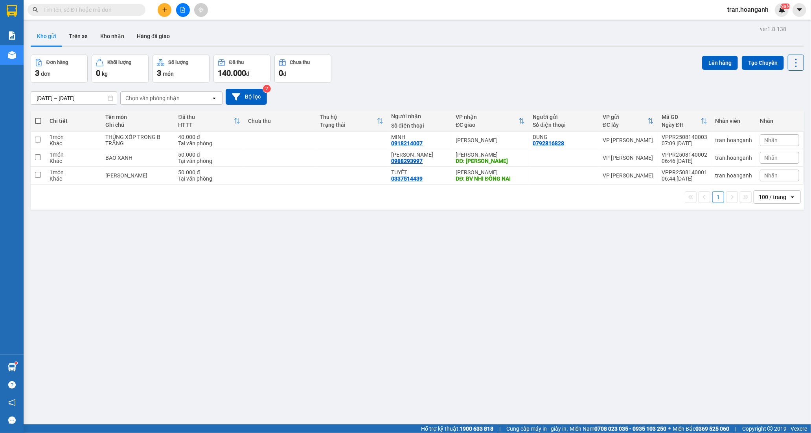
click at [116, 9] on input "text" at bounding box center [89, 10] width 93 height 9
click at [105, 12] on input "text" at bounding box center [89, 10] width 93 height 9
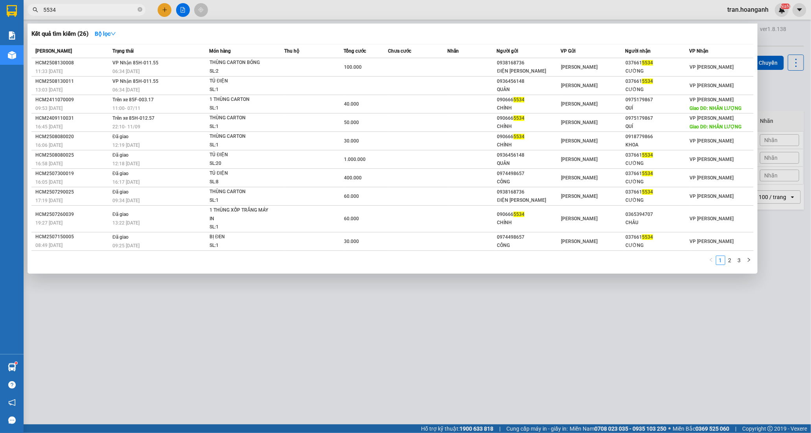
type input "5534"
click at [140, 11] on icon "close-circle" at bounding box center [140, 9] width 5 height 5
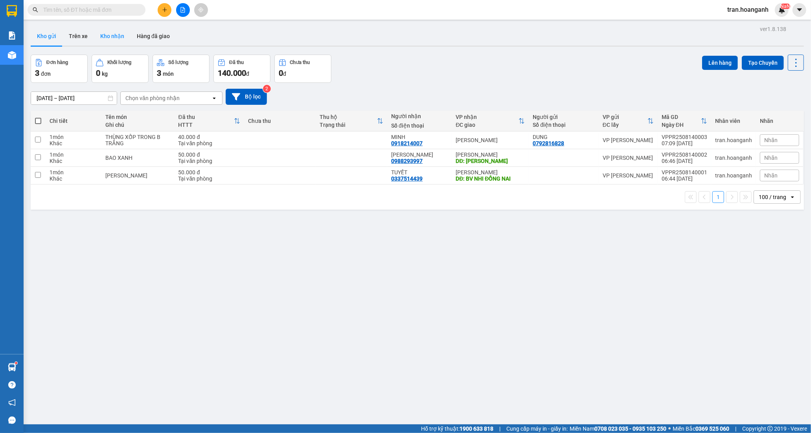
click at [108, 37] on button "Kho nhận" at bounding box center [112, 36] width 37 height 19
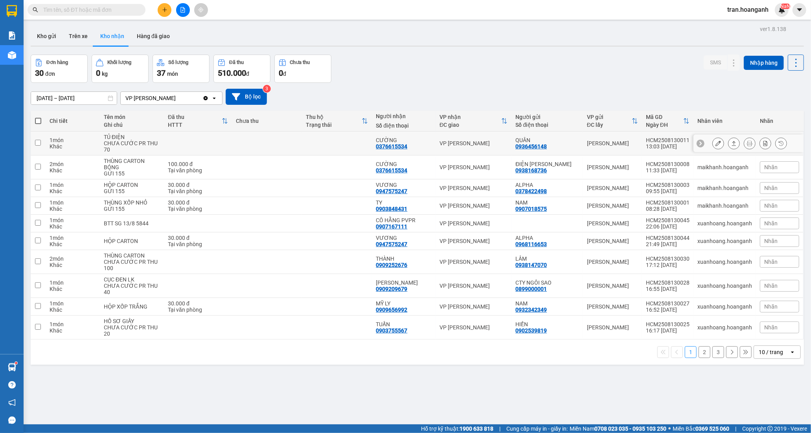
drag, startPoint x: 405, startPoint y: 145, endPoint x: 490, endPoint y: 155, distance: 85.8
click at [407, 145] on div "0376615534" at bounding box center [391, 146] width 31 height 6
click at [712, 143] on button at bounding box center [717, 144] width 11 height 14
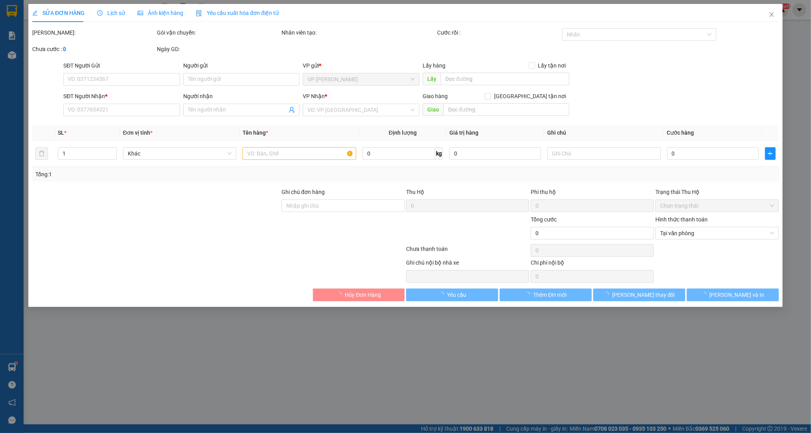
type input "0936456148"
type input "QUÂN"
type input "0376615534"
type input "CƯỜNG"
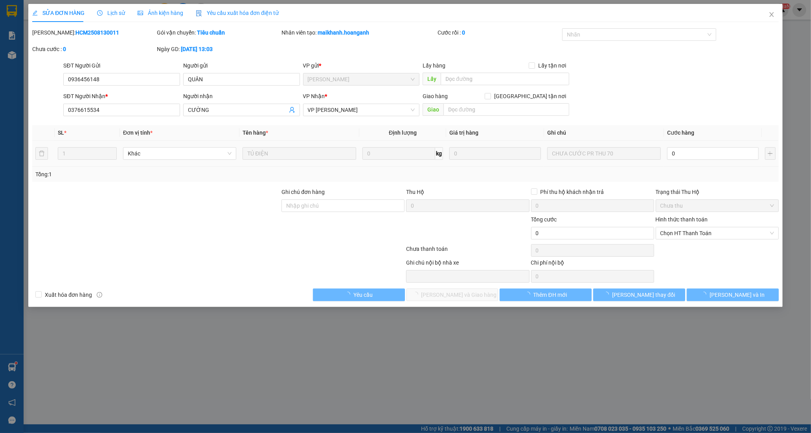
click at [702, 145] on td "0" at bounding box center [713, 154] width 98 height 26
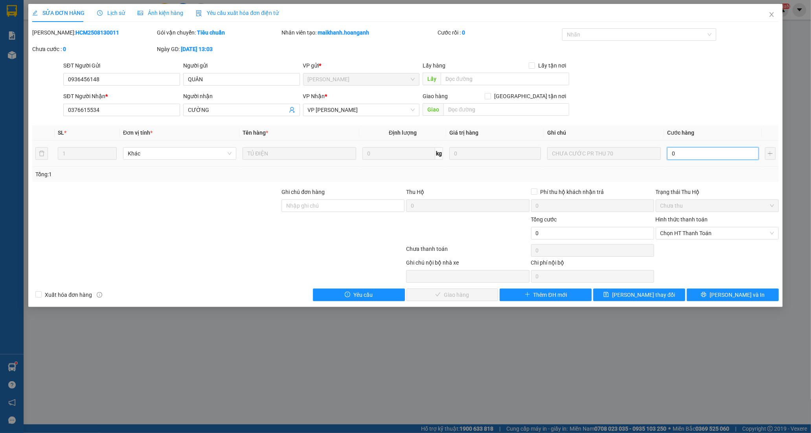
click at [703, 148] on input "0" at bounding box center [713, 153] width 92 height 13
type input "7"
type input "70"
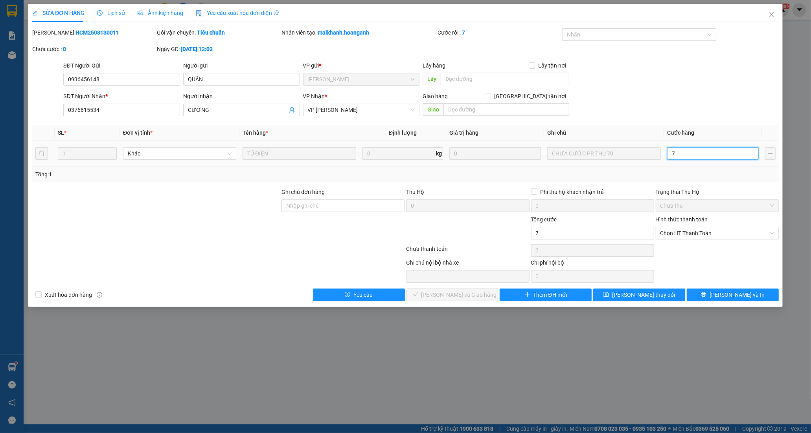
type input "70"
click at [671, 237] on span "Chọn HT Thanh Toán" at bounding box center [717, 233] width 114 height 12
type input "70"
type input "70.000"
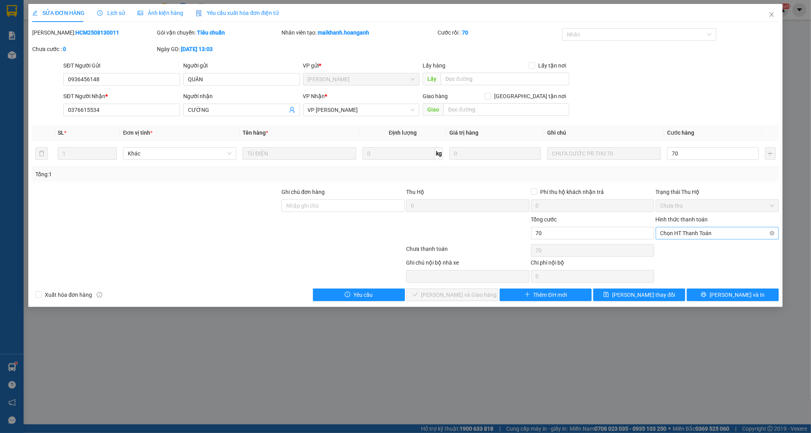
type input "70.000"
click at [673, 247] on div "Tại văn phòng" at bounding box center [717, 249] width 114 height 9
type input "0"
click at [490, 295] on button "[PERSON_NAME] và Giao hàng" at bounding box center [452, 295] width 92 height 13
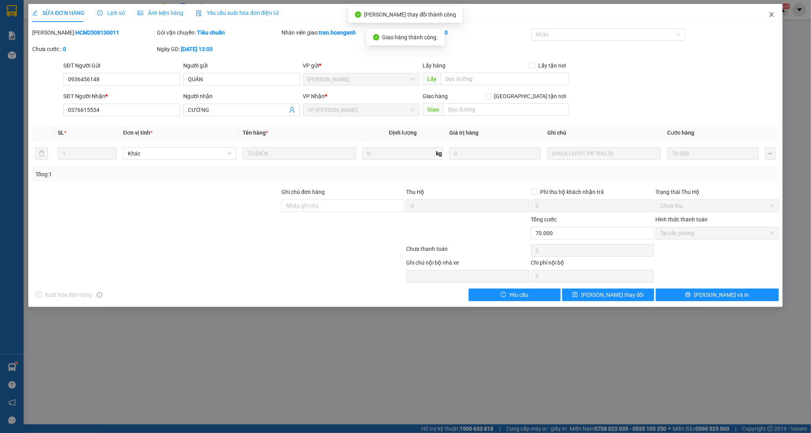
click at [768, 13] on icon "close" at bounding box center [771, 14] width 6 height 6
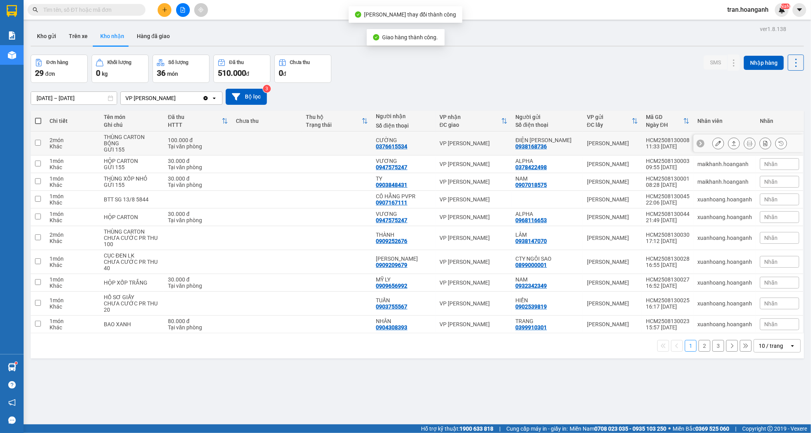
drag, startPoint x: 404, startPoint y: 149, endPoint x: 525, endPoint y: 139, distance: 121.0
click at [405, 149] on div "0376615534" at bounding box center [391, 146] width 31 height 6
click at [715, 144] on icon at bounding box center [718, 144] width 6 height 6
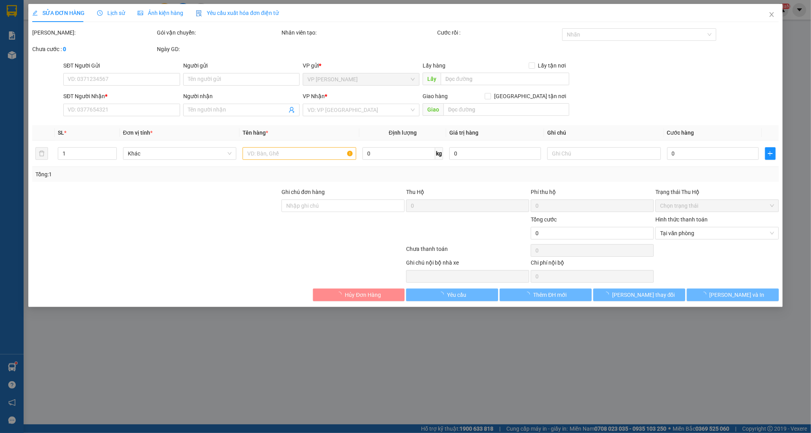
type input "0938168736"
type input "ĐIỆN [PERSON_NAME]"
type input "0376615534"
type input "CƯỜNG"
type input "100.000"
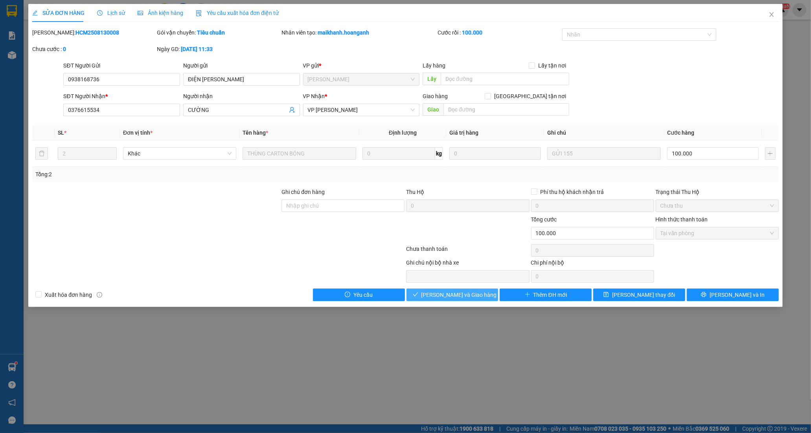
click at [450, 295] on span "[PERSON_NAME] và Giao hàng" at bounding box center [458, 295] width 75 height 9
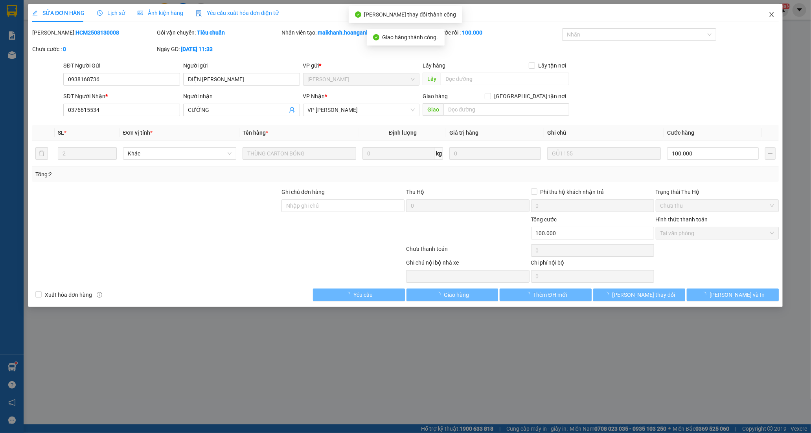
click at [770, 13] on icon "close" at bounding box center [771, 14] width 6 height 6
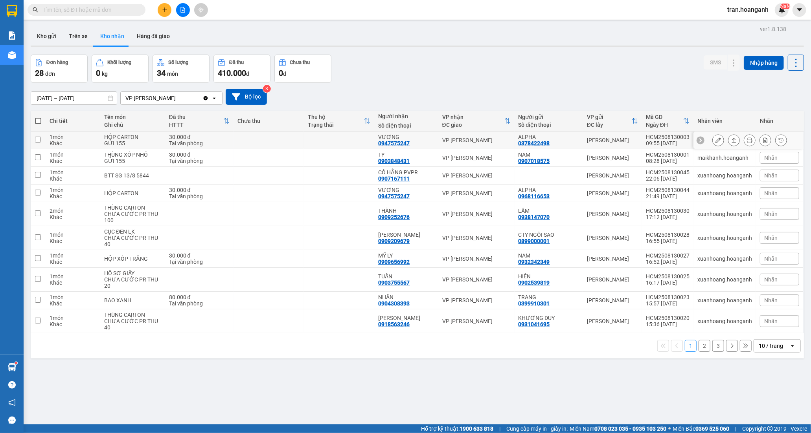
click at [390, 143] on div "0947575247" at bounding box center [393, 143] width 31 height 6
click at [715, 141] on icon at bounding box center [718, 141] width 6 height 6
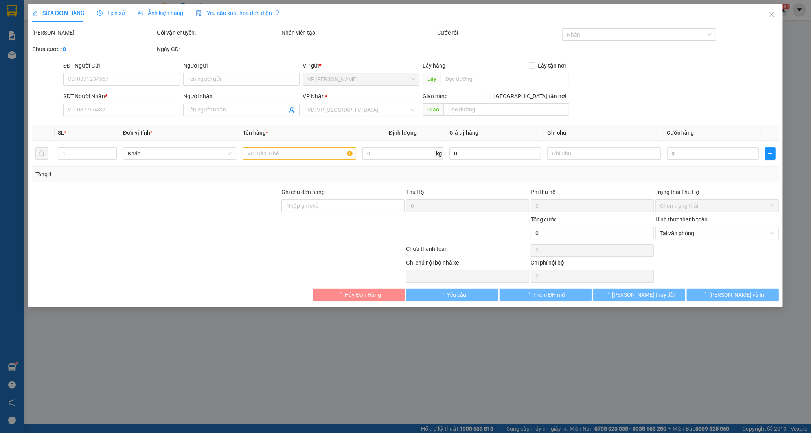
type input "0378422498"
type input "ALPHA"
type input "0947575247"
type input "VƯƠNG"
type input "30.000"
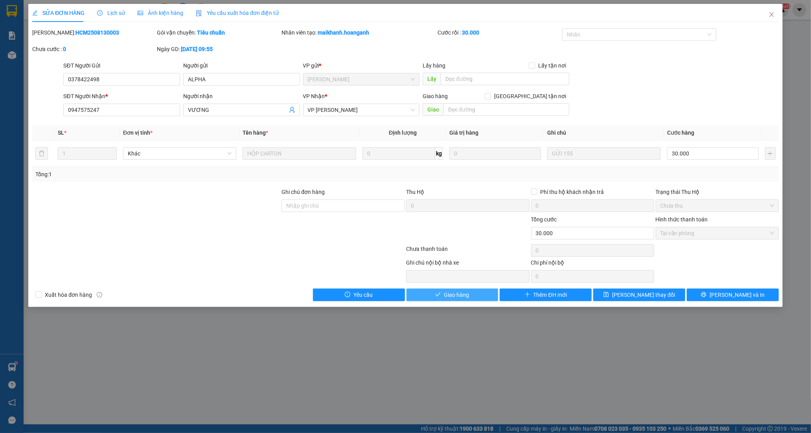
click at [453, 292] on span "Giao hàng" at bounding box center [456, 295] width 25 height 9
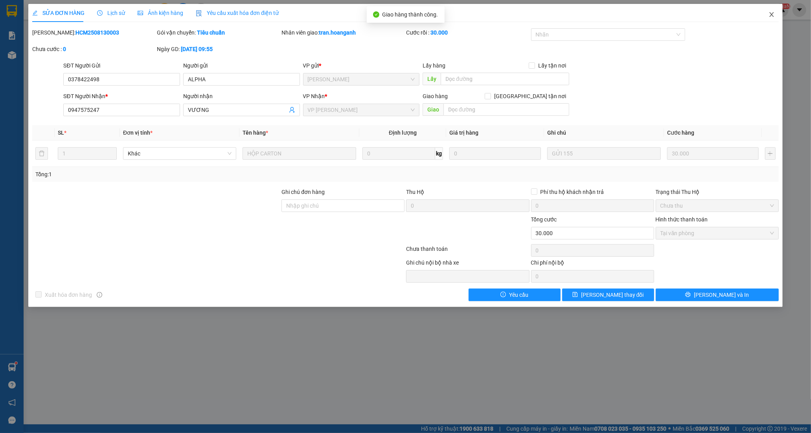
click at [770, 17] on icon "close" at bounding box center [771, 14] width 4 height 5
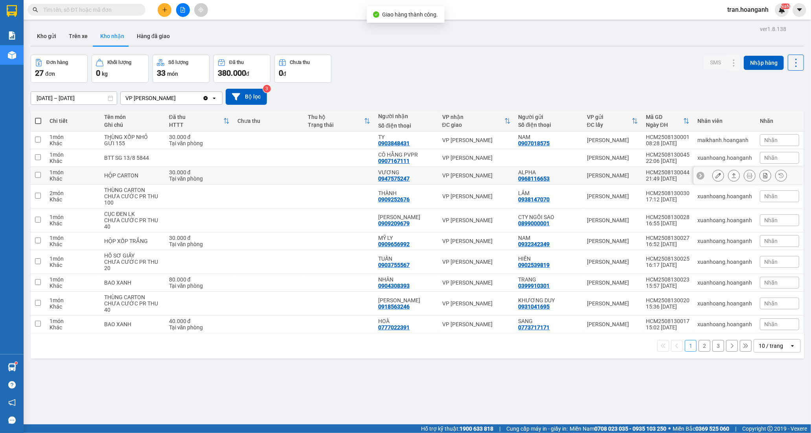
click at [396, 176] on div "0947575247" at bounding box center [393, 179] width 31 height 6
click at [712, 174] on button at bounding box center [717, 176] width 11 height 14
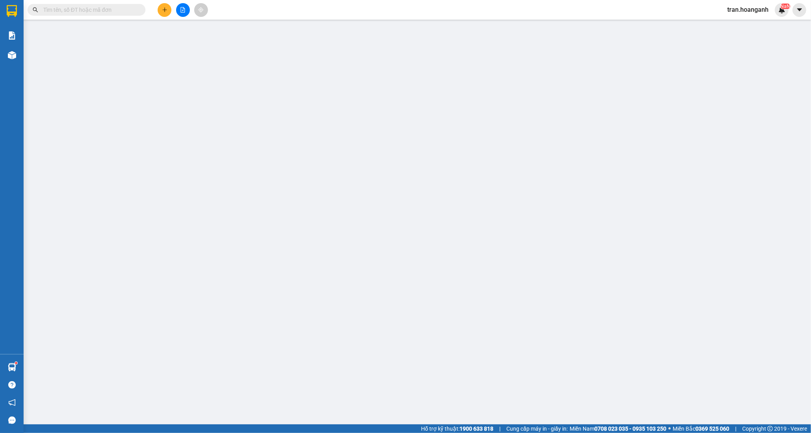
type input "0968116653"
type input "ALPHA"
type input "0947575247"
type input "VƯƠNG"
type input "30.000"
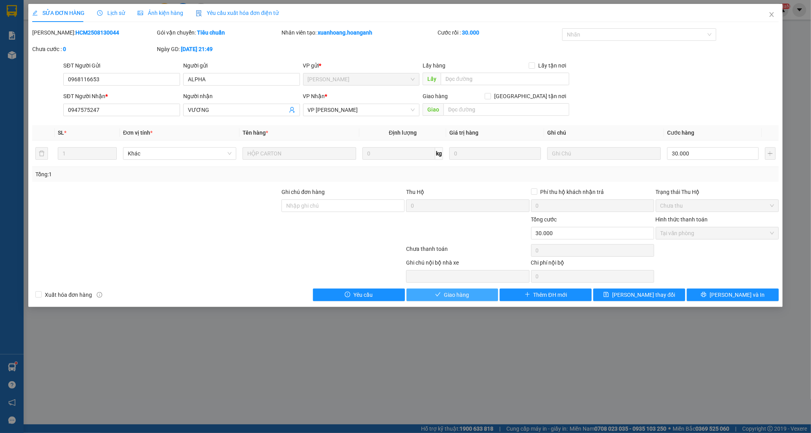
click at [462, 299] on span "Giao hàng" at bounding box center [456, 295] width 25 height 9
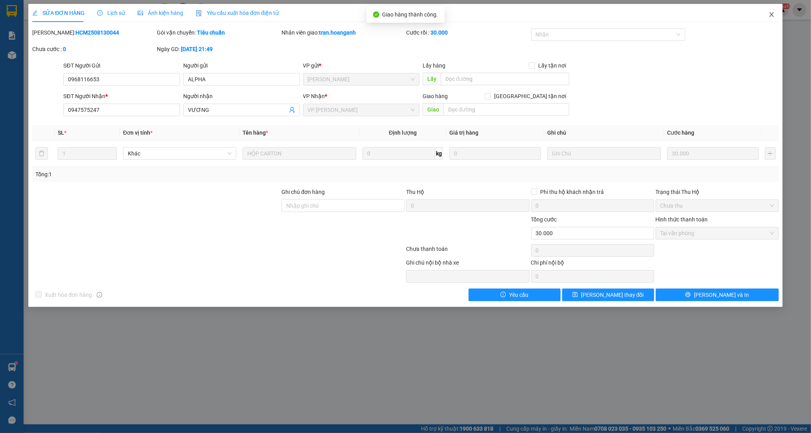
click at [772, 14] on icon "close" at bounding box center [771, 14] width 6 height 6
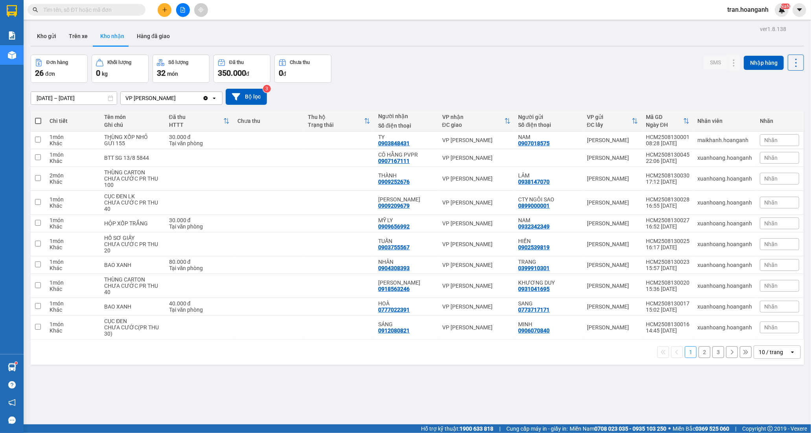
click at [698, 352] on button "2" at bounding box center [704, 353] width 12 height 12
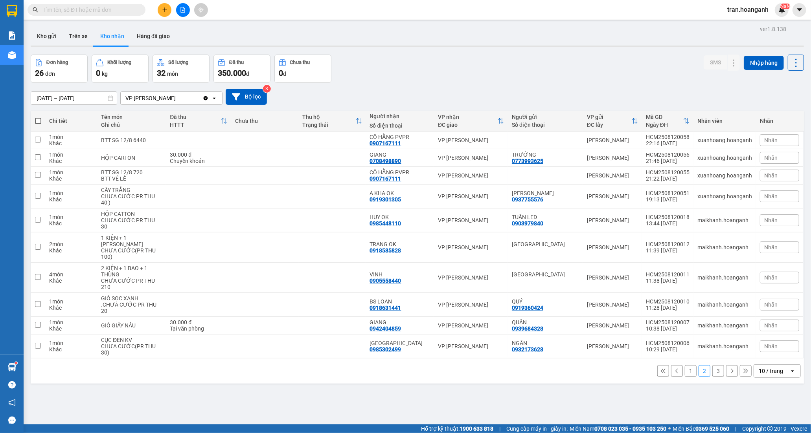
drag, startPoint x: 682, startPoint y: 374, endPoint x: 466, endPoint y: 14, distance: 420.5
click at [684, 367] on button "1" at bounding box center [690, 371] width 12 height 12
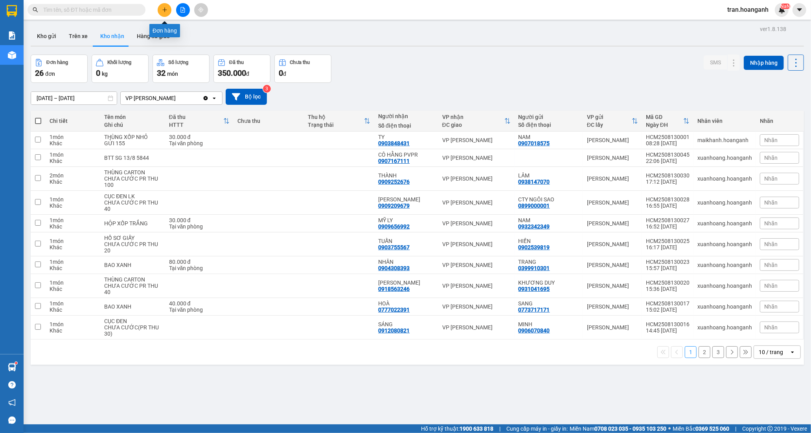
click at [163, 13] on button at bounding box center [165, 10] width 14 height 14
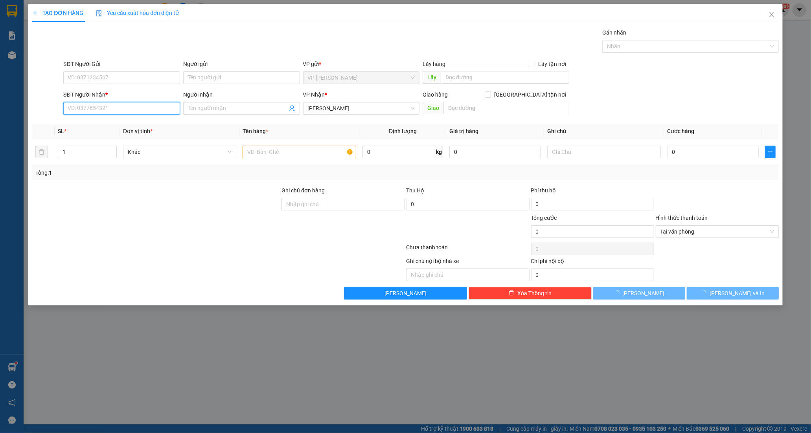
click at [75, 109] on input "SĐT Người Nhận *" at bounding box center [121, 108] width 117 height 13
type input "0979991993"
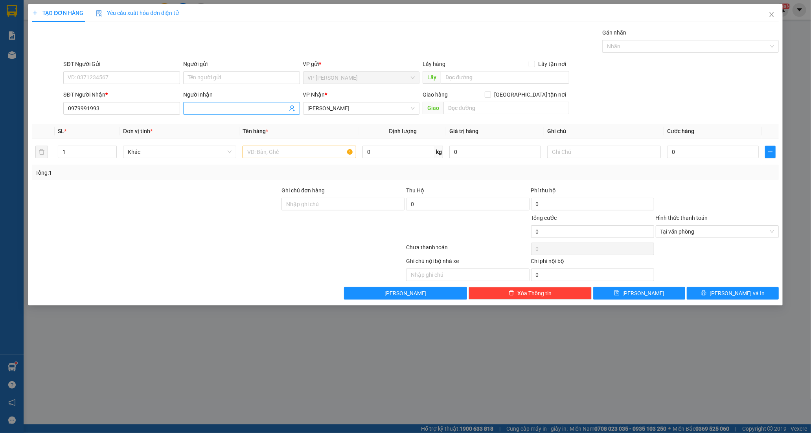
click at [214, 106] on input "Người nhận" at bounding box center [237, 108] width 99 height 9
type input "CHỊ [PERSON_NAME]"
click at [111, 78] on input "SĐT Người Gửi" at bounding box center [121, 78] width 117 height 13
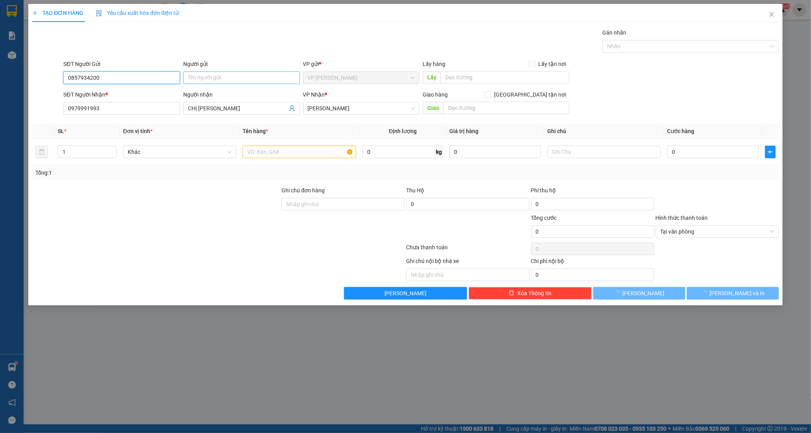
type input "0857934200"
click at [216, 83] on input "Người gửi" at bounding box center [241, 78] width 117 height 13
type input "THẢO"
click at [257, 154] on input "text" at bounding box center [298, 152] width 113 height 13
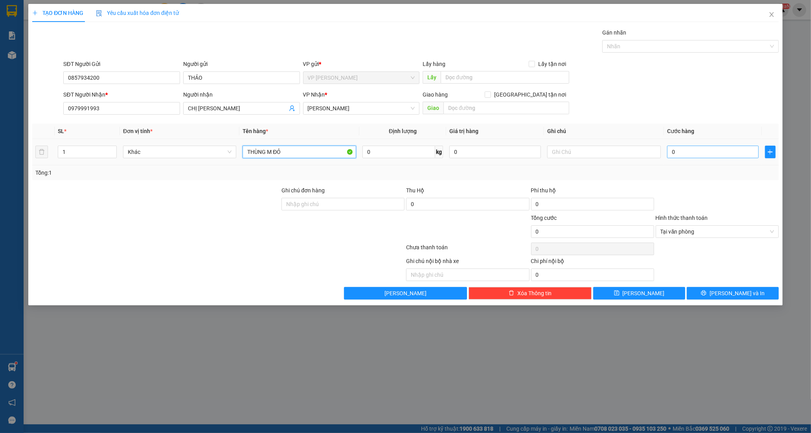
type input "THÙNG M ĐỎ"
click at [694, 151] on input "0" at bounding box center [713, 152] width 92 height 13
type input "3"
type input "30"
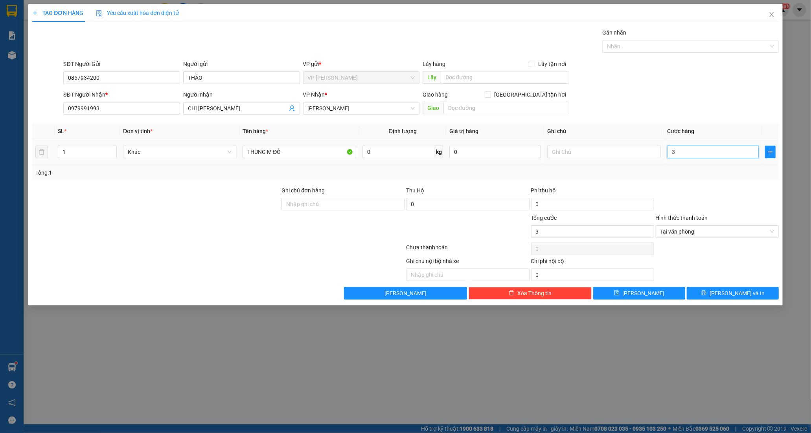
type input "30"
type input "30.000"
click at [717, 295] on button "[PERSON_NAME] và In" at bounding box center [732, 293] width 92 height 13
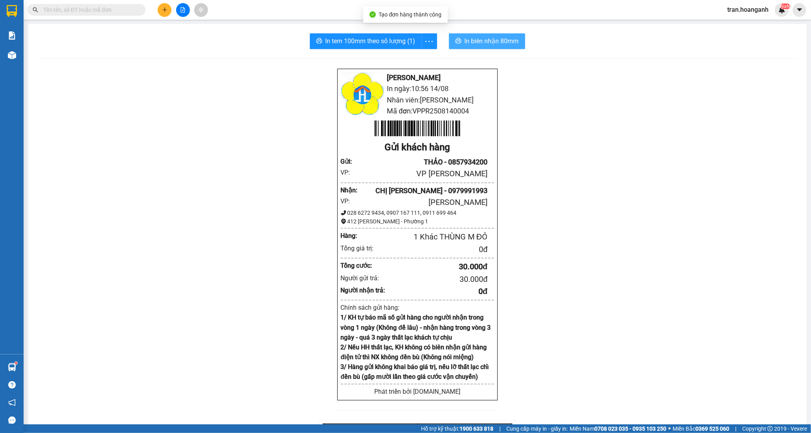
click at [472, 40] on span "In biên nhận 80mm" at bounding box center [491, 41] width 54 height 10
click at [376, 44] on span "In tem 100mm theo số lượng (1)" at bounding box center [370, 41] width 90 height 10
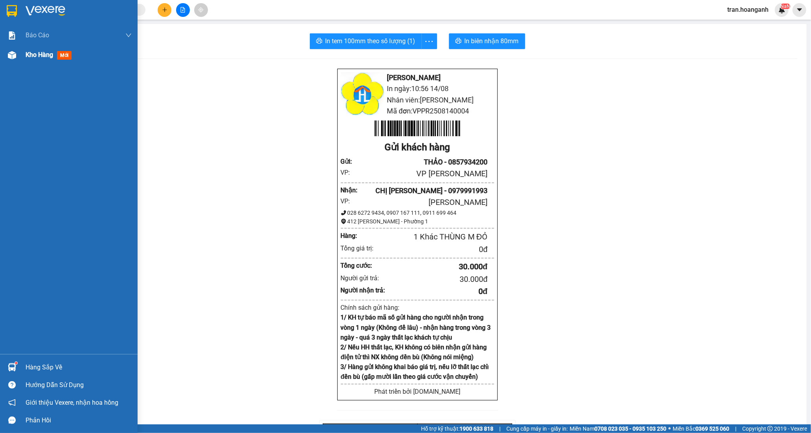
click at [42, 58] on span "Kho hàng" at bounding box center [40, 54] width 28 height 7
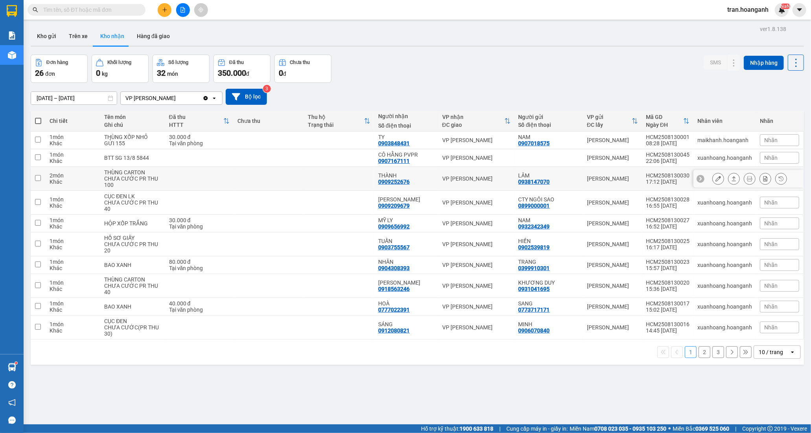
click at [413, 179] on div "THÀNH 0909252676" at bounding box center [406, 178] width 56 height 13
checkbox input "true"
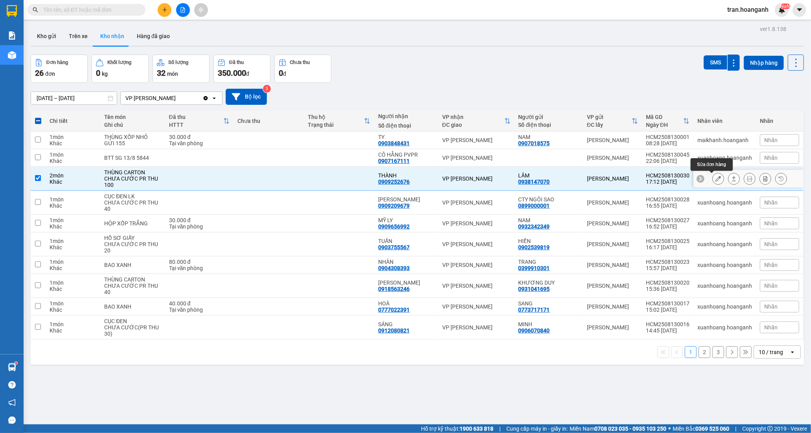
click at [714, 177] on button at bounding box center [717, 179] width 11 height 14
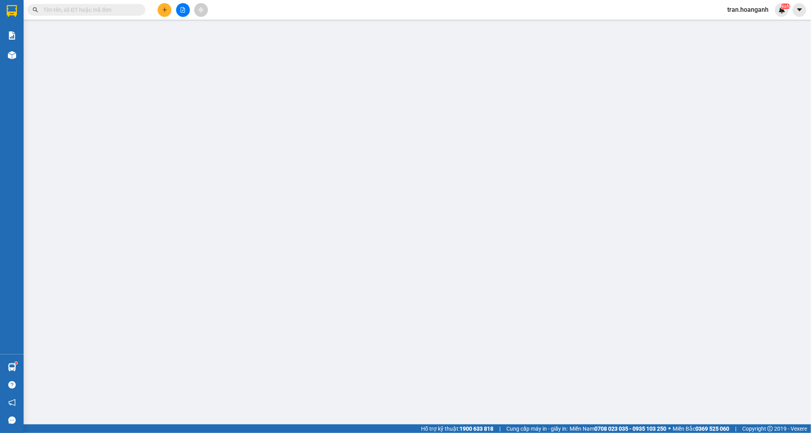
type input "0938147070"
type input "LÂM"
type input "0909252676"
type input "THÀNH"
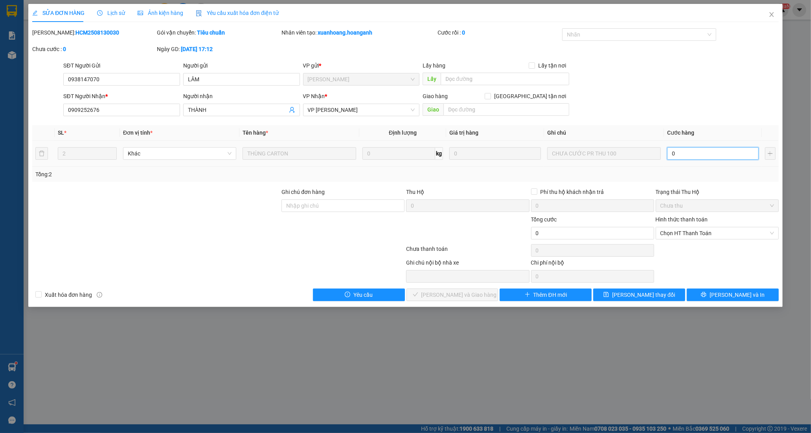
click at [701, 159] on input "0" at bounding box center [713, 153] width 92 height 13
type input "1"
type input "10"
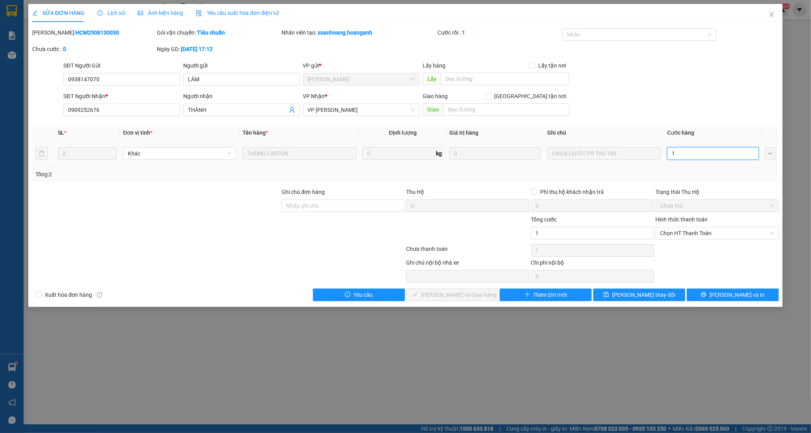
type input "10"
type input "100"
drag, startPoint x: 689, startPoint y: 232, endPoint x: 686, endPoint y: 238, distance: 6.2
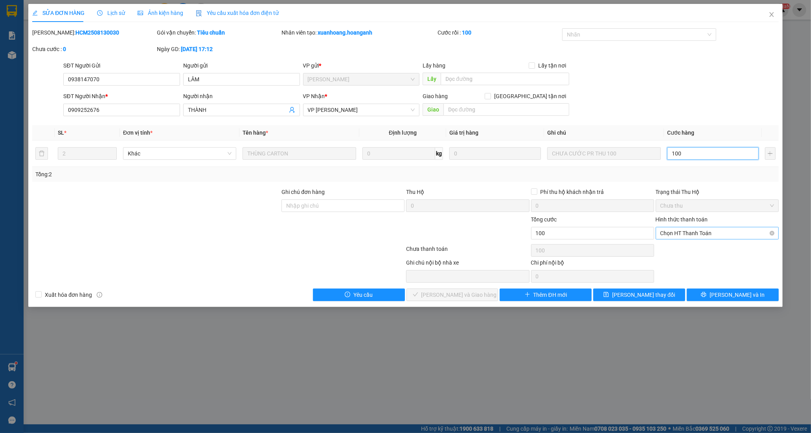
click at [688, 235] on span "Chọn HT Thanh Toán" at bounding box center [717, 233] width 114 height 12
type input "100"
type input "100.000"
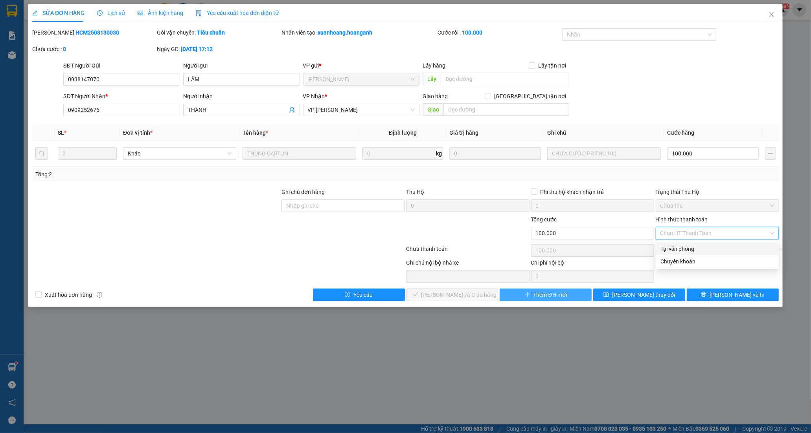
drag, startPoint x: 681, startPoint y: 252, endPoint x: 544, endPoint y: 290, distance: 142.3
click at [676, 254] on div "Tại văn phòng" at bounding box center [716, 249] width 123 height 13
type input "0"
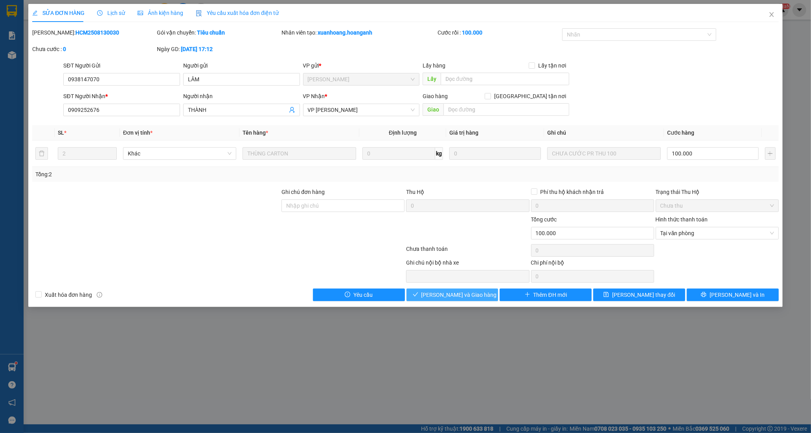
click at [440, 295] on span "[PERSON_NAME] và Giao hàng" at bounding box center [458, 295] width 75 height 9
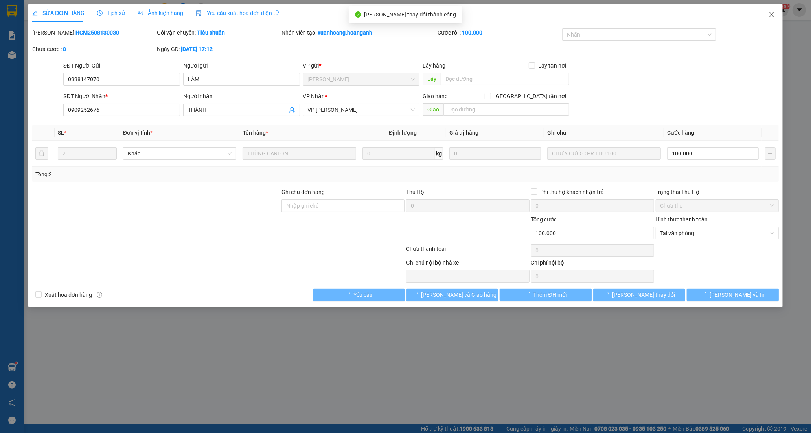
click at [772, 13] on icon "close" at bounding box center [771, 14] width 4 height 5
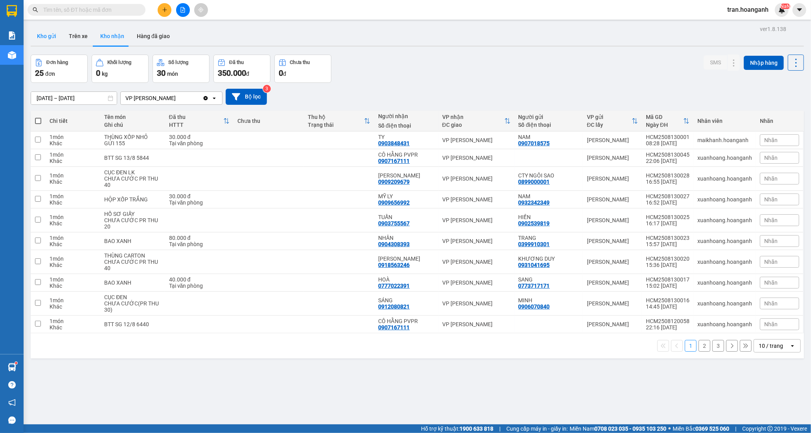
click at [59, 37] on button "Kho gửi" at bounding box center [47, 36] width 32 height 19
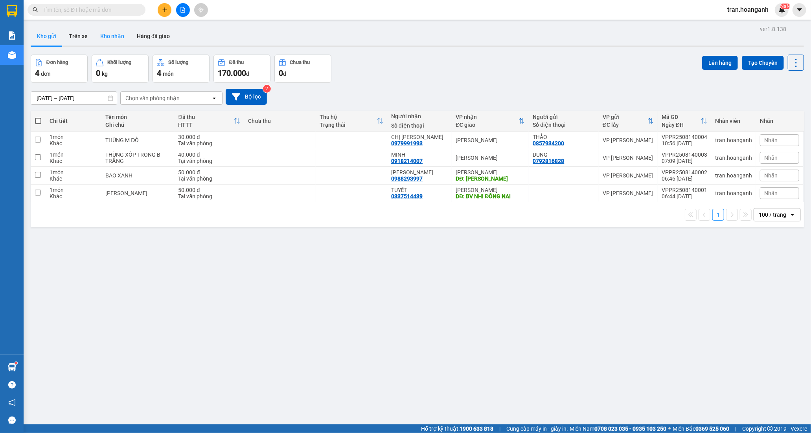
click at [114, 39] on button "Kho nhận" at bounding box center [112, 36] width 37 height 19
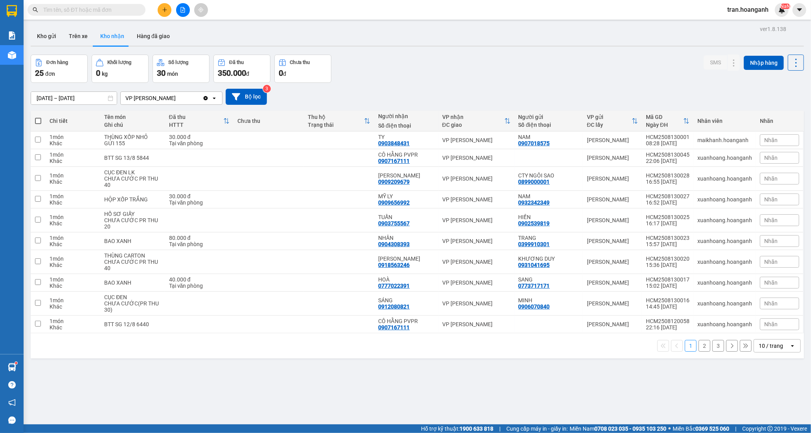
click at [714, 348] on button "3" at bounding box center [718, 346] width 12 height 12
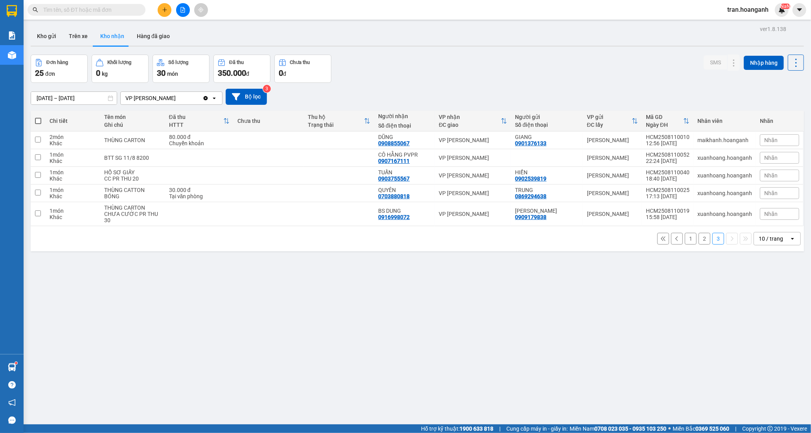
click at [698, 244] on button "2" at bounding box center [704, 239] width 12 height 12
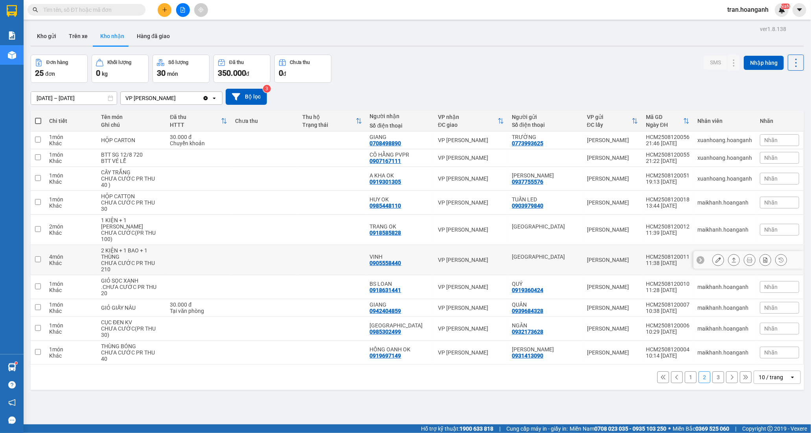
click at [264, 261] on td at bounding box center [264, 260] width 67 height 30
checkbox input "true"
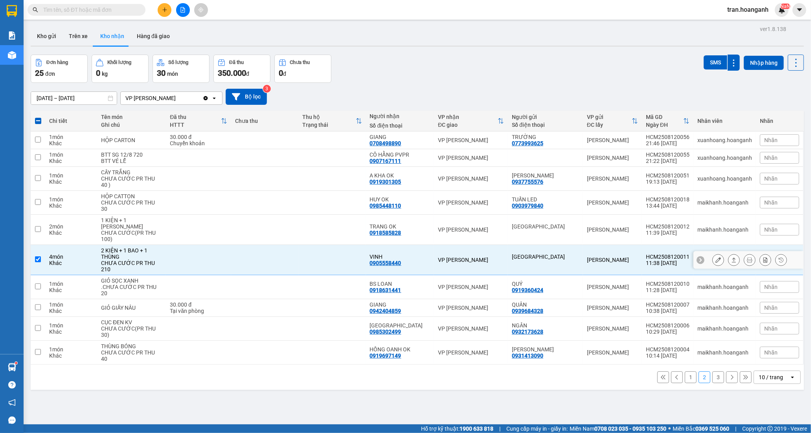
click at [715, 261] on icon at bounding box center [718, 260] width 6 height 6
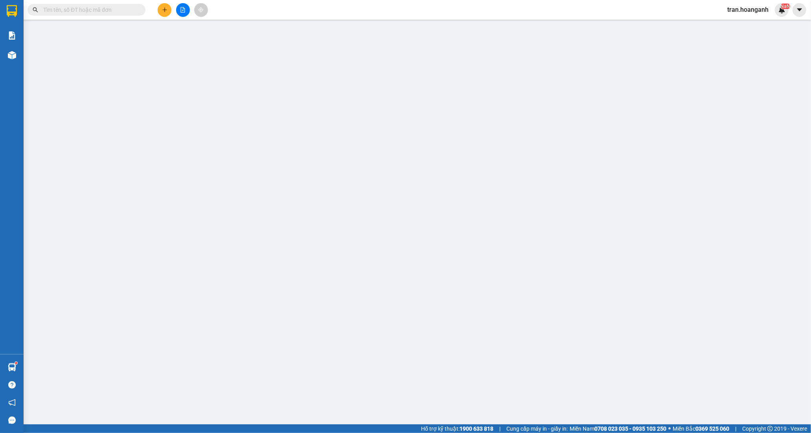
type input "[GEOGRAPHIC_DATA]"
type input "0905558440"
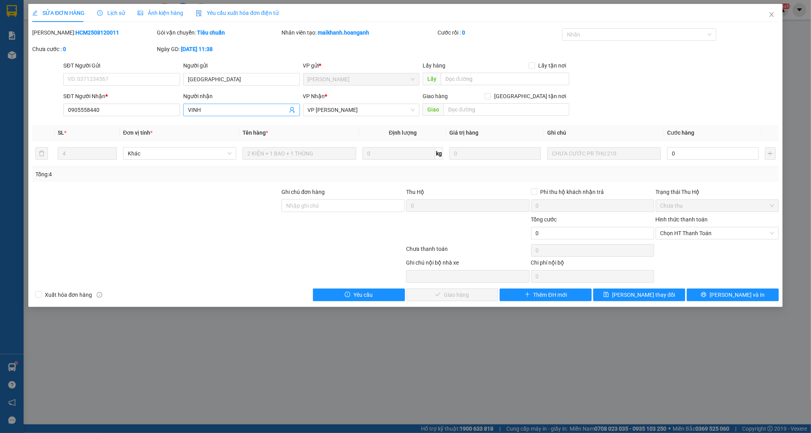
click at [251, 114] on input "VINH" at bounding box center [237, 110] width 99 height 9
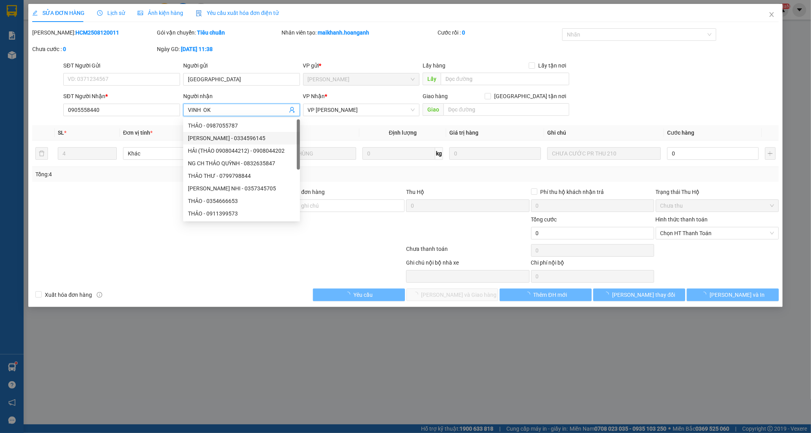
type input "VINH OK"
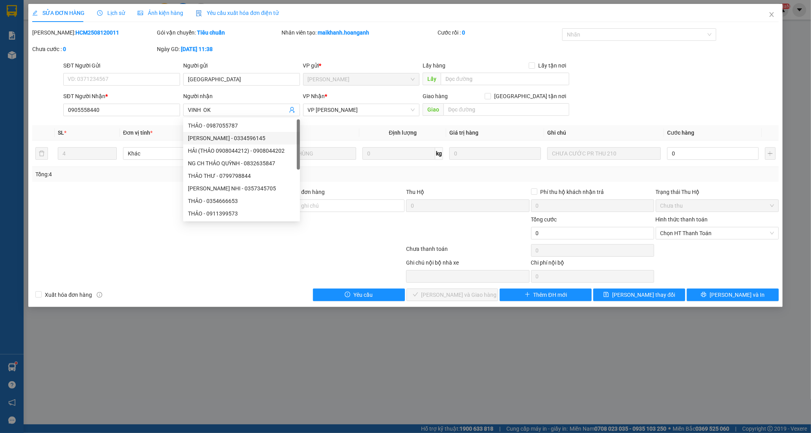
click at [313, 242] on div at bounding box center [343, 229] width 125 height 28
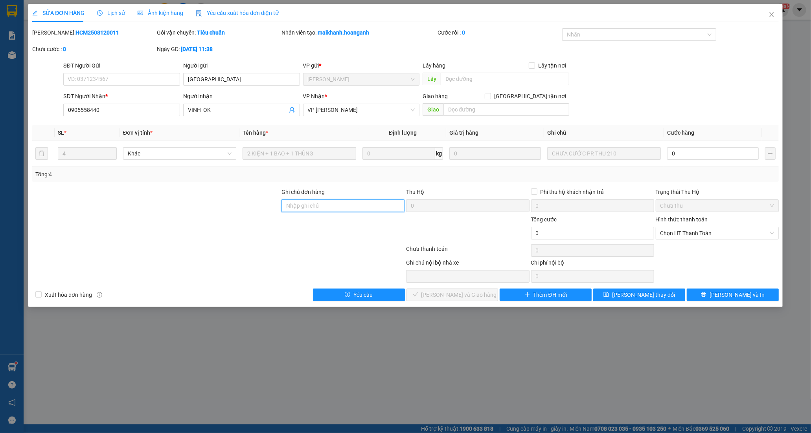
click at [319, 204] on input "Ghi chú đơn hàng" at bounding box center [342, 206] width 123 height 13
type input "GIAO 14/8=210K"
click at [609, 295] on icon "save" at bounding box center [606, 295] width 6 height 6
